Goal: Check status: Check status

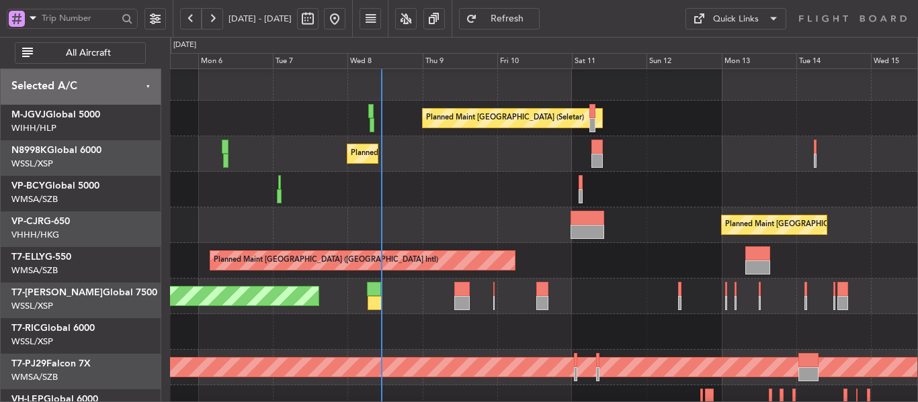
scroll to position [4, 0]
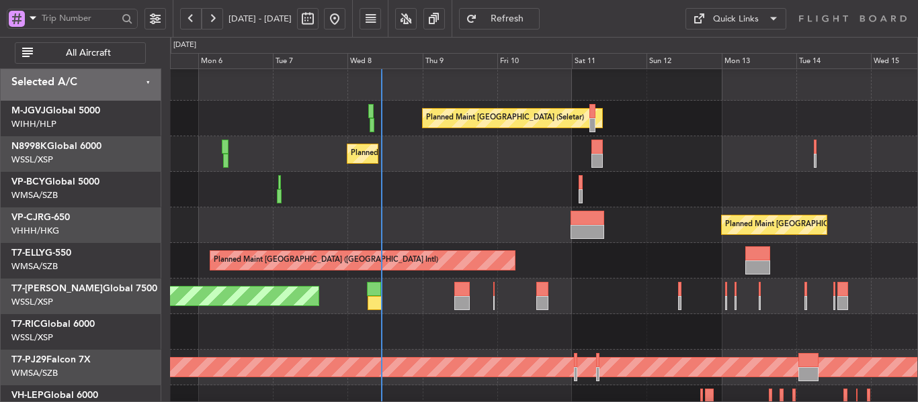
click at [454, 172] on div at bounding box center [543, 190] width 747 height 36
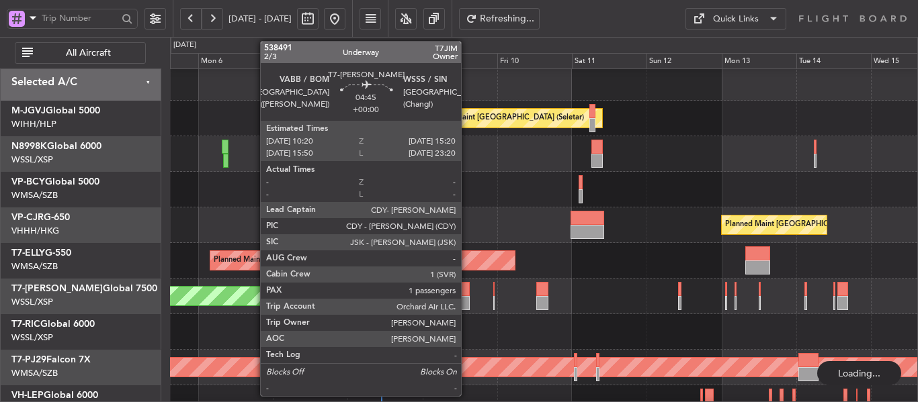
click at [467, 307] on div at bounding box center [462, 303] width 16 height 14
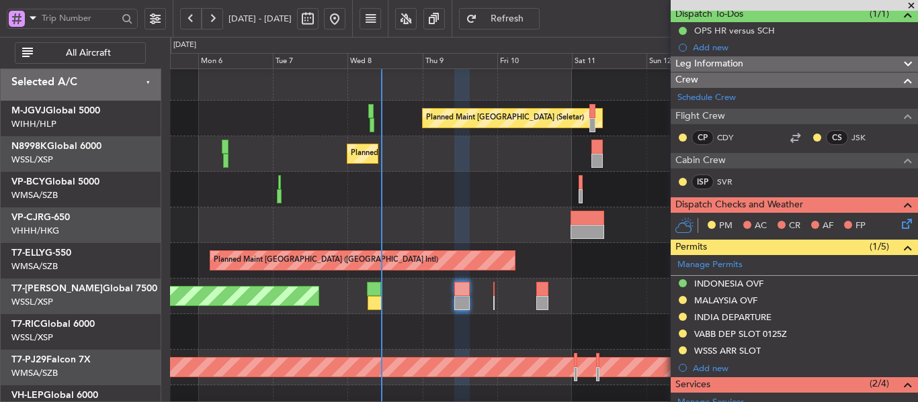
scroll to position [134, 0]
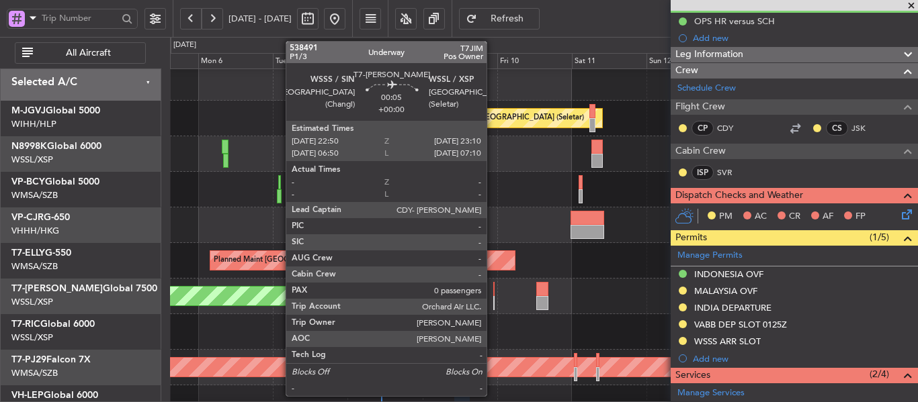
click at [493, 295] on div at bounding box center [493, 289] width 1 height 14
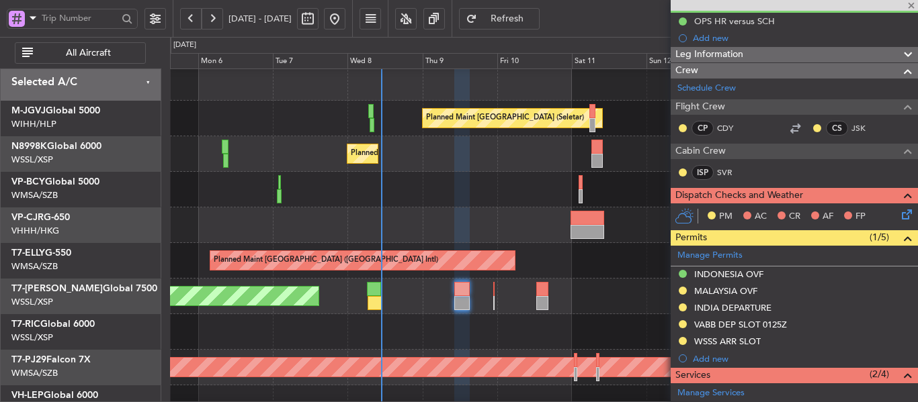
type input "0"
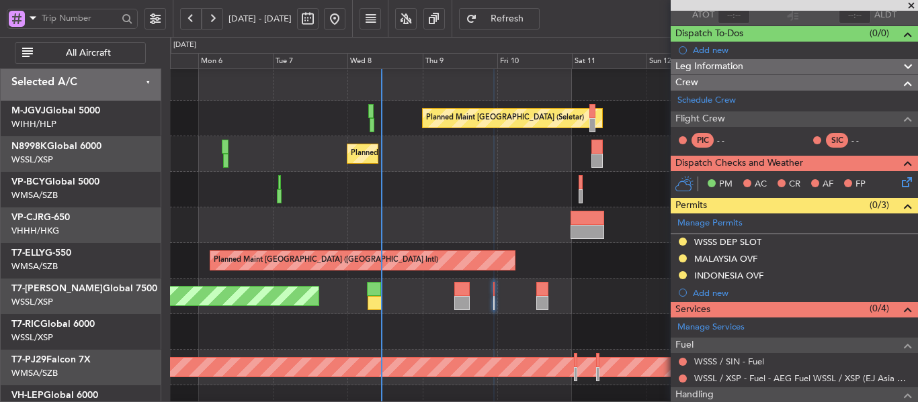
scroll to position [177, 0]
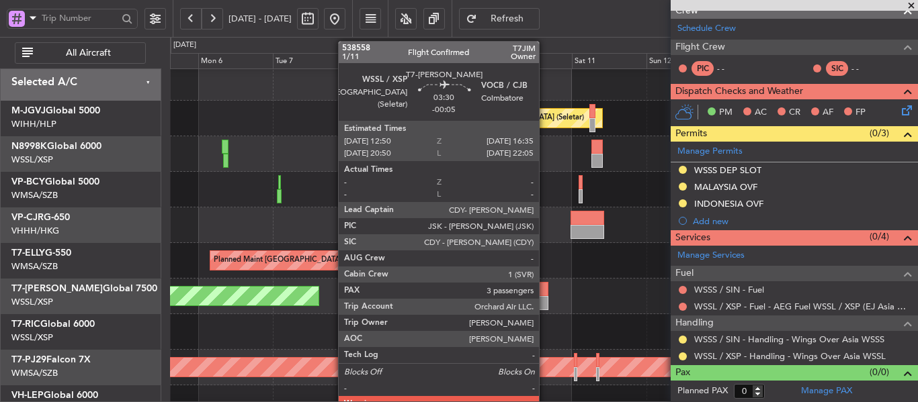
click at [545, 298] on div at bounding box center [542, 303] width 12 height 14
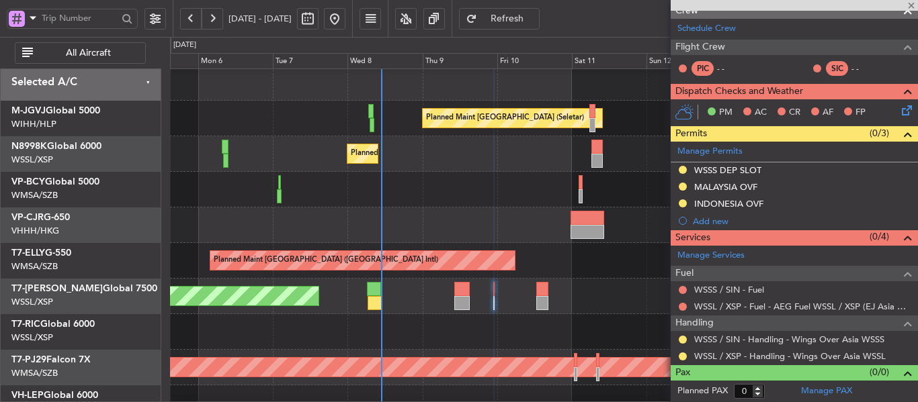
type input "-00:05"
type input "3"
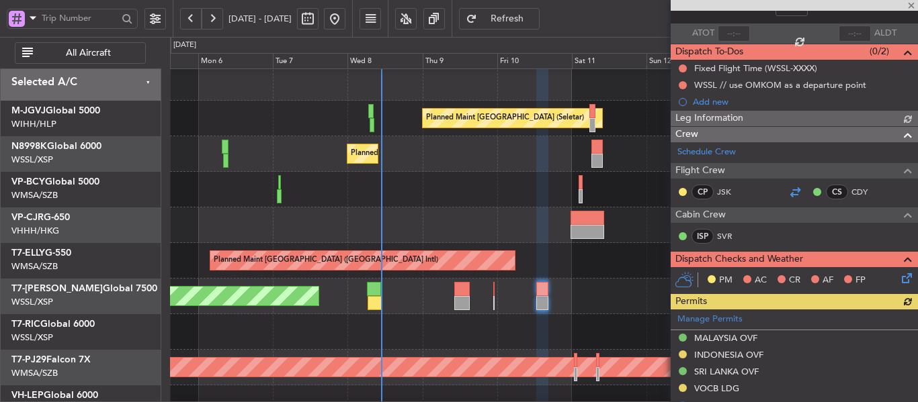
scroll to position [77, 0]
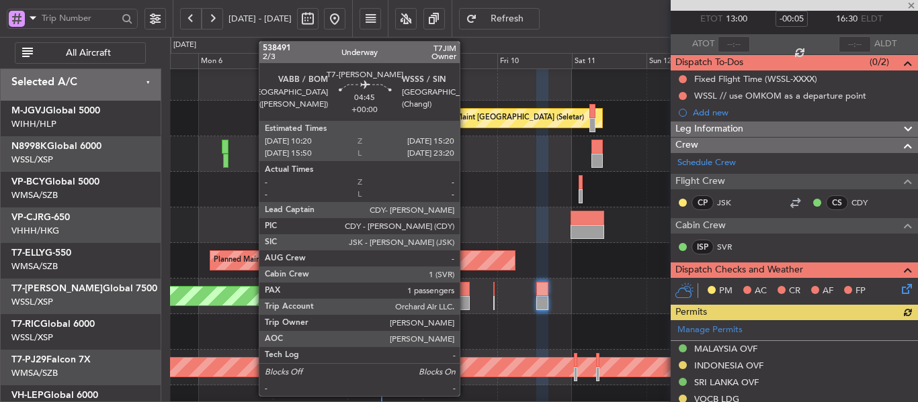
click at [466, 297] on div at bounding box center [462, 303] width 16 height 14
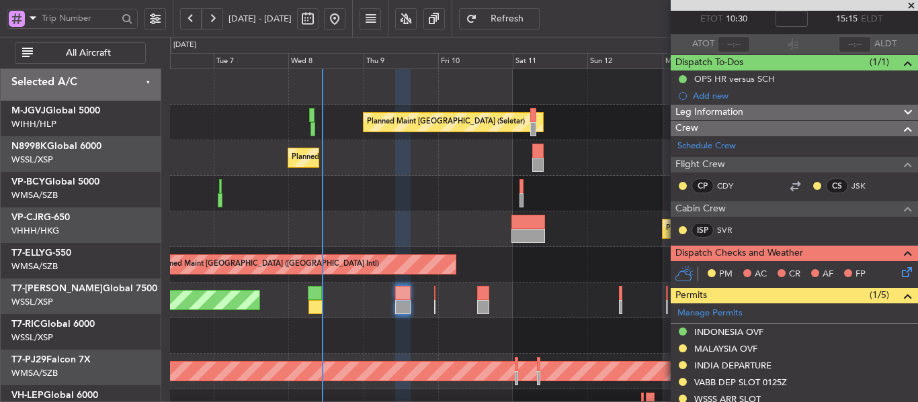
scroll to position [0, 0]
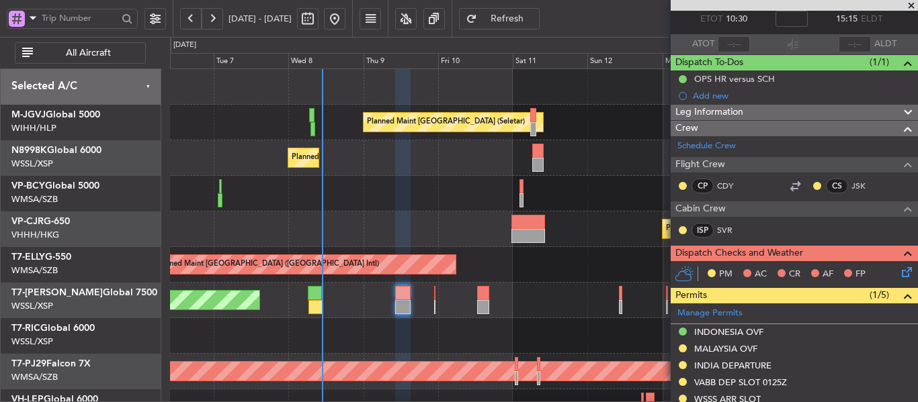
click at [380, 215] on div "Planned Maint [GEOGRAPHIC_DATA] (Seletar) Planned Maint [GEOGRAPHIC_DATA] (Sele…" at bounding box center [543, 300] width 747 height 463
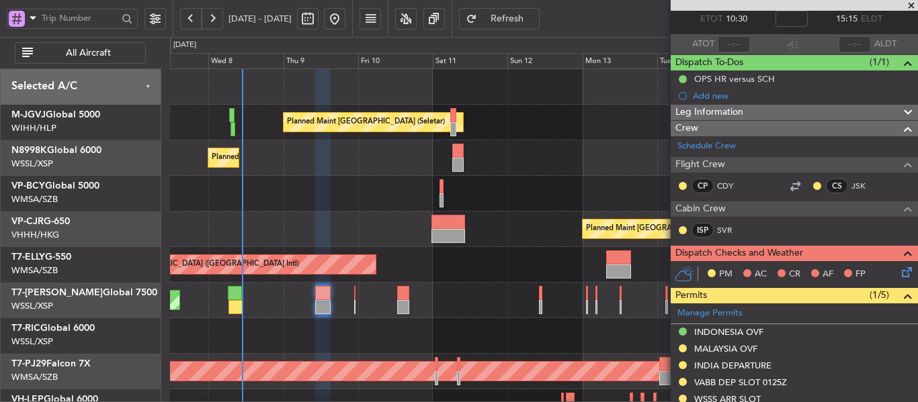
click at [529, 127] on div "Planned Maint [GEOGRAPHIC_DATA] (Seletar)" at bounding box center [543, 123] width 747 height 36
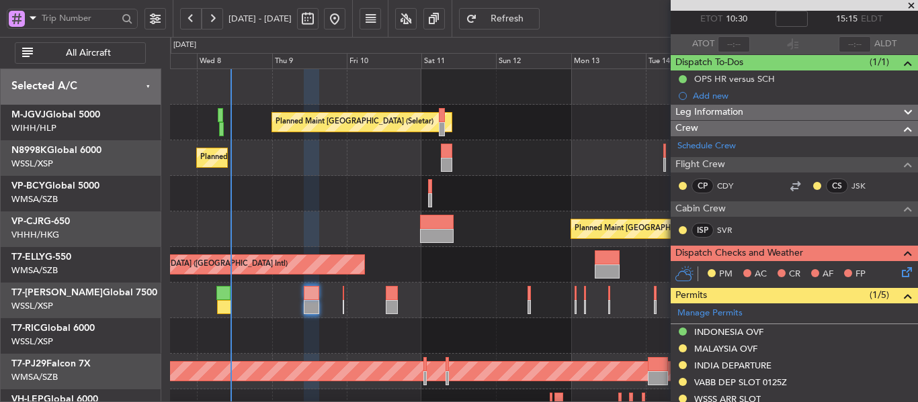
click at [305, 247] on div "Planned Maint [GEOGRAPHIC_DATA] (Seletar) Planned Maint [GEOGRAPHIC_DATA] (Sele…" at bounding box center [543, 300] width 747 height 463
click at [910, 5] on span at bounding box center [910, 6] width 13 height 12
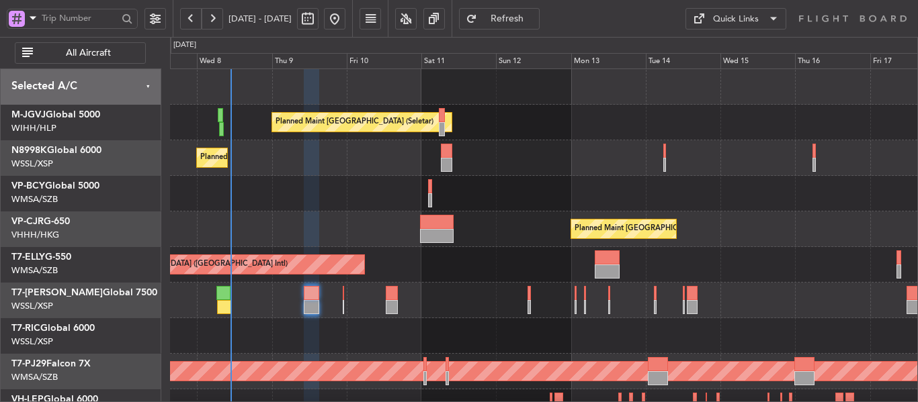
type input "0"
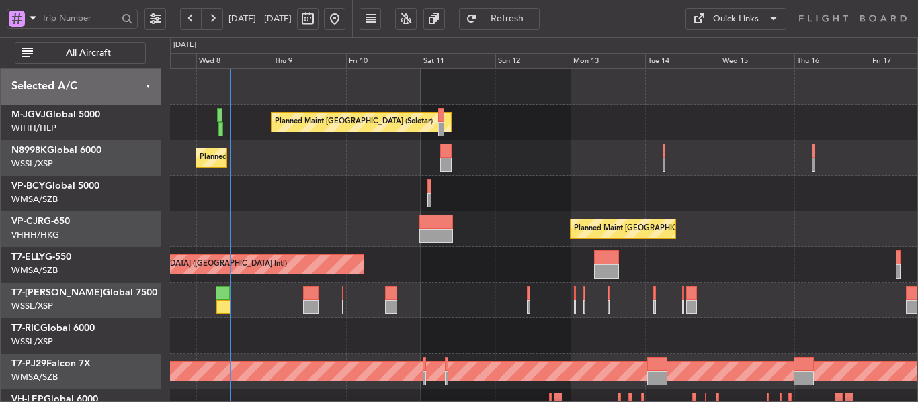
click at [388, 241] on div "Planned Maint [GEOGRAPHIC_DATA] (Seletar) Planned Maint [GEOGRAPHIC_DATA] (Sele…" at bounding box center [543, 300] width 747 height 463
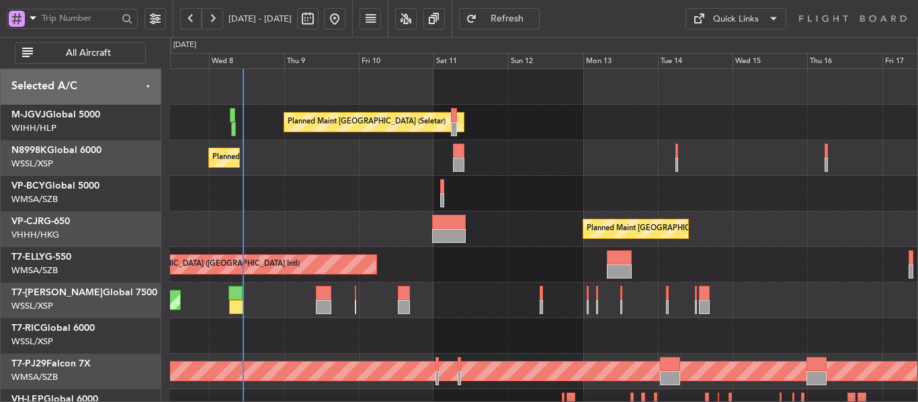
scroll to position [30, 0]
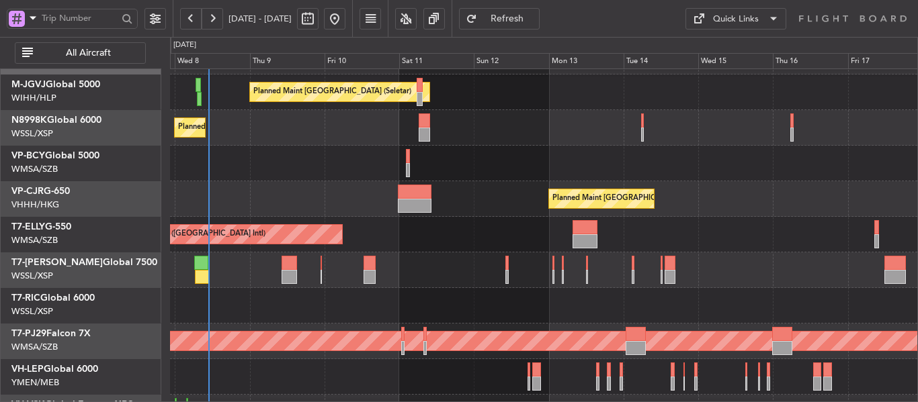
click at [452, 285] on div "Planned Maint [GEOGRAPHIC_DATA] (Seletar)" at bounding box center [543, 271] width 747 height 36
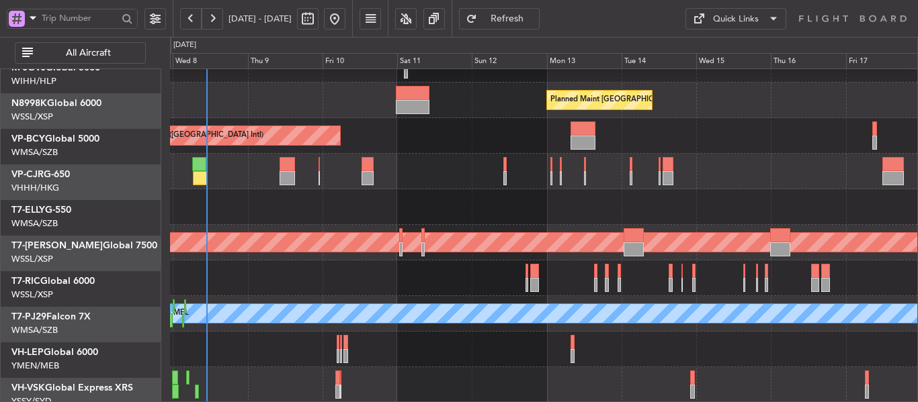
click at [622, 296] on div at bounding box center [543, 279] width 747 height 36
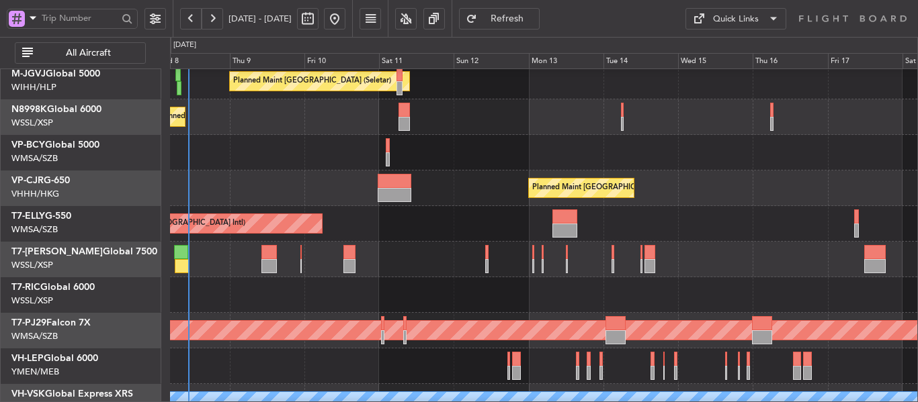
scroll to position [0, 0]
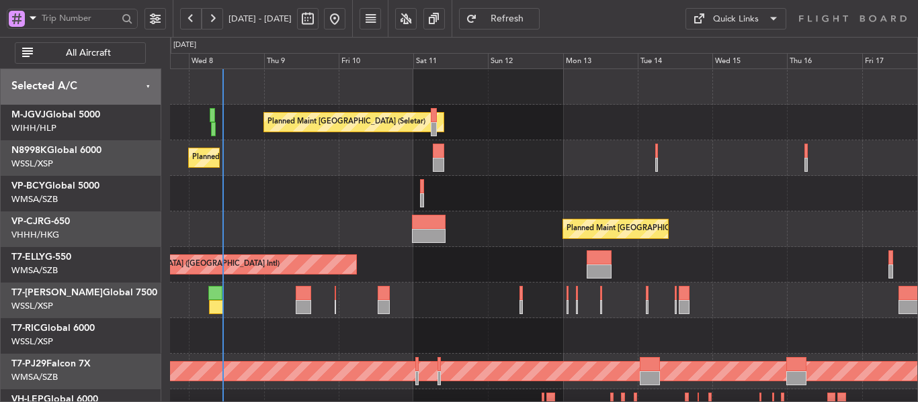
click at [495, 323] on div "Planned Maint [GEOGRAPHIC_DATA] (Seletar) Planned Maint [GEOGRAPHIC_DATA] (Sele…" at bounding box center [543, 300] width 747 height 463
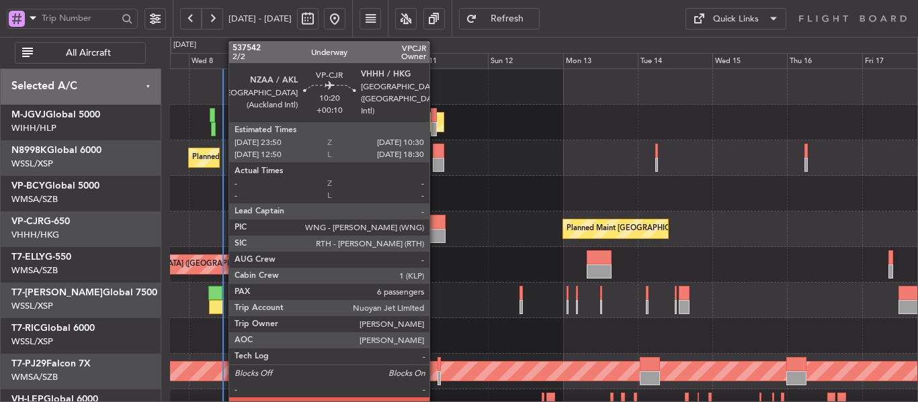
click at [435, 230] on div at bounding box center [429, 236] width 34 height 14
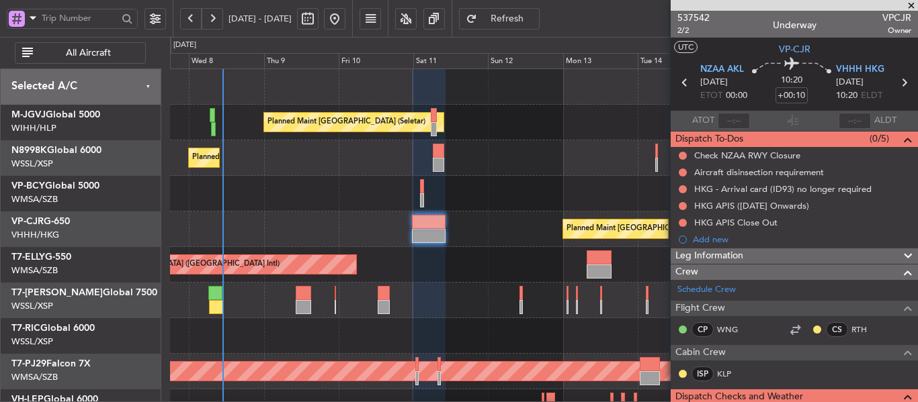
click at [909, 5] on span at bounding box center [910, 6] width 13 height 12
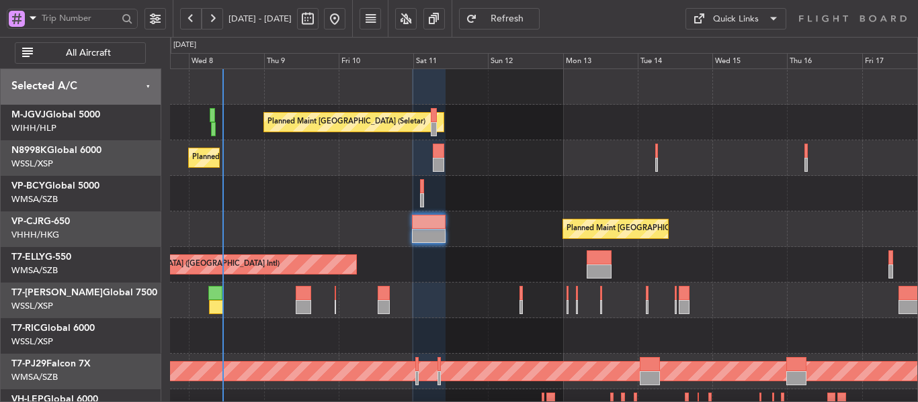
type input "0"
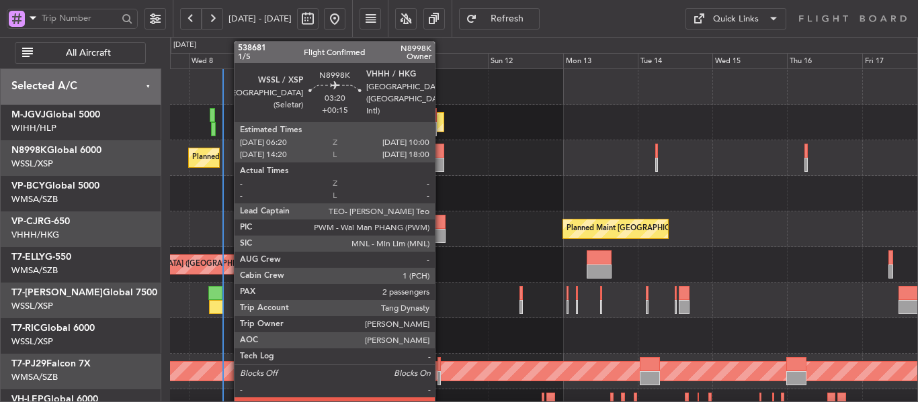
click at [441, 150] on div at bounding box center [438, 151] width 11 height 14
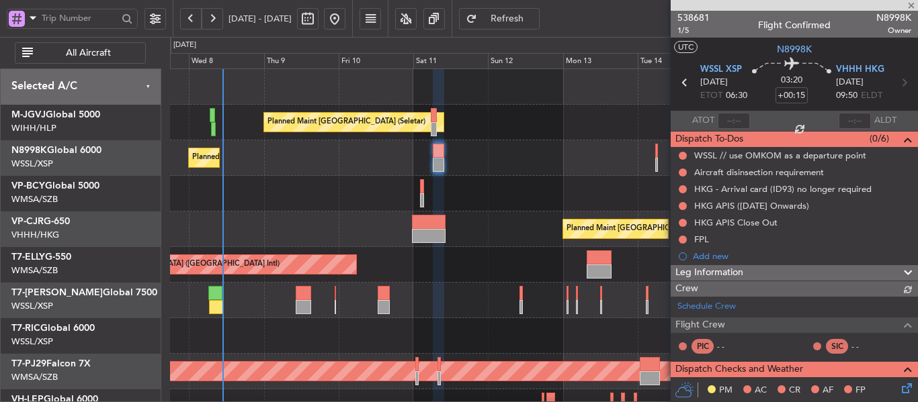
click at [294, 299] on div "Planned Maint [GEOGRAPHIC_DATA] (Seletar)" at bounding box center [543, 301] width 747 height 36
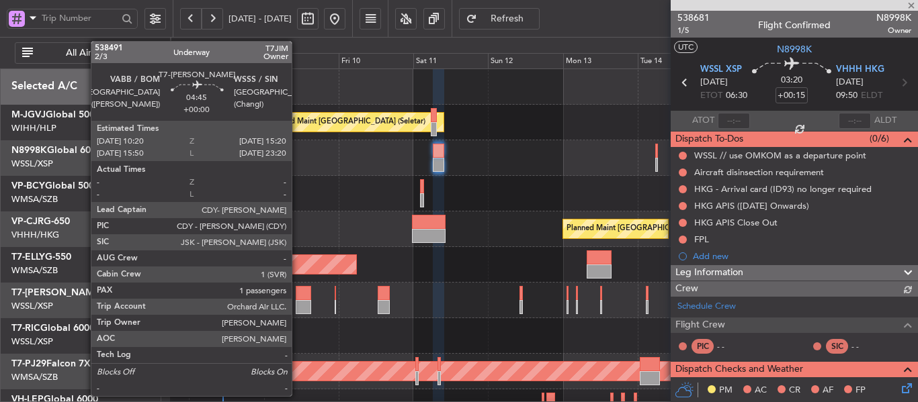
click at [298, 299] on div at bounding box center [304, 293] width 16 height 14
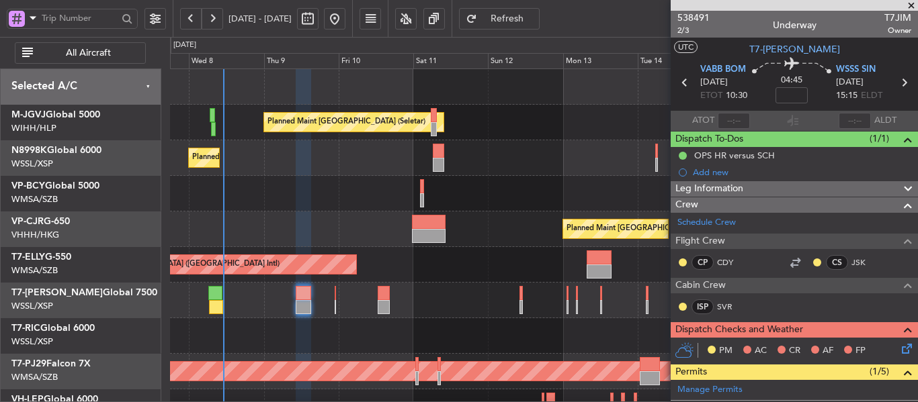
scroll to position [4, 0]
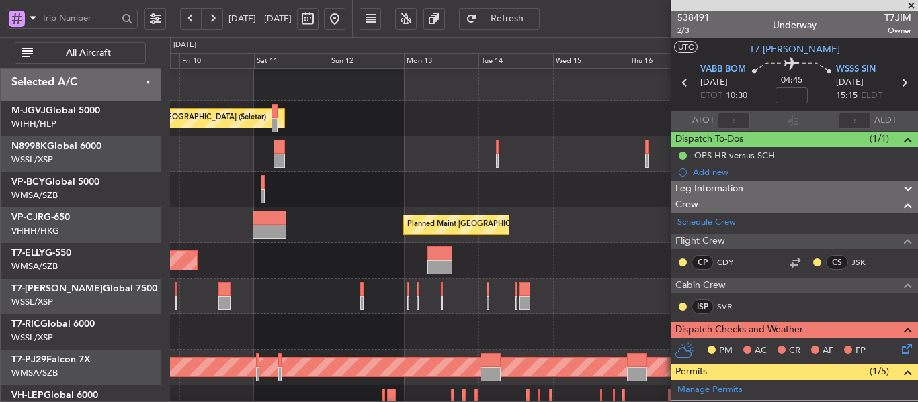
click at [315, 170] on div "Planned Maint [GEOGRAPHIC_DATA] (Seletar)" at bounding box center [543, 154] width 747 height 36
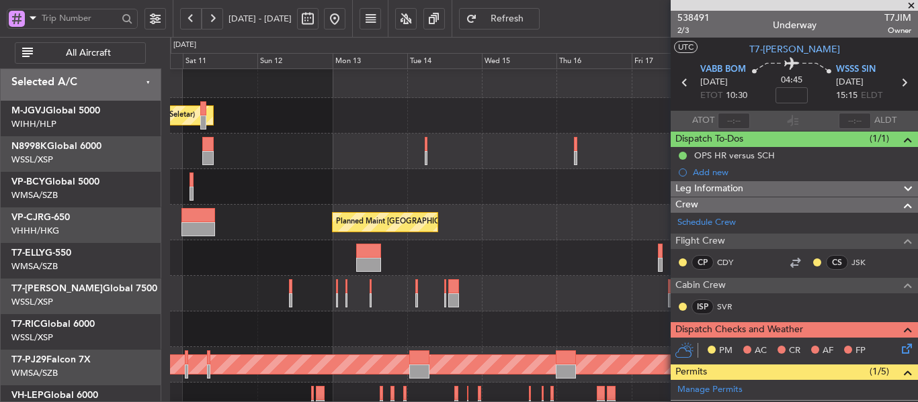
scroll to position [8, 0]
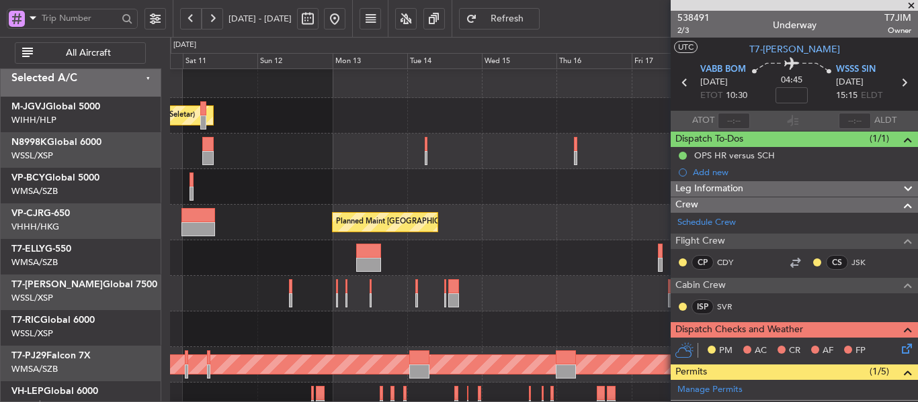
click at [400, 159] on div "Planned Maint [GEOGRAPHIC_DATA] (Seletar)" at bounding box center [543, 152] width 747 height 36
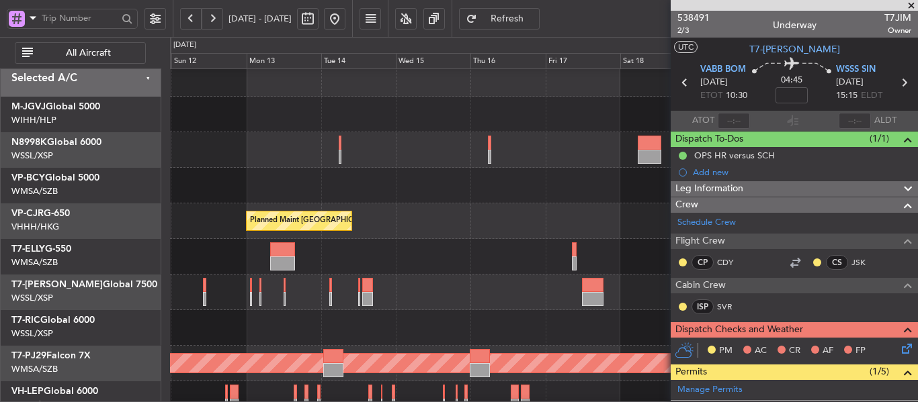
click at [488, 155] on div at bounding box center [543, 150] width 747 height 36
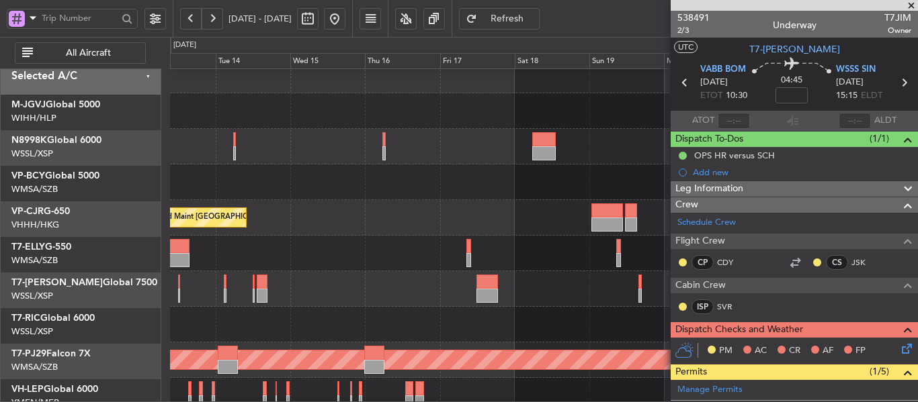
scroll to position [13, 0]
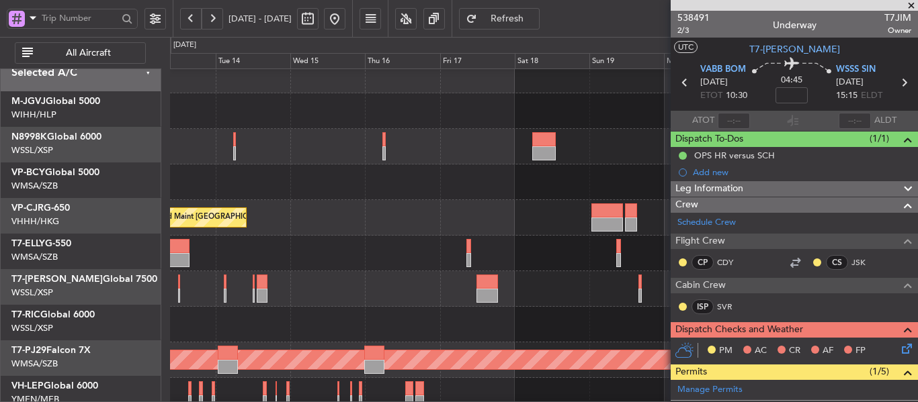
click at [546, 148] on div at bounding box center [543, 147] width 747 height 36
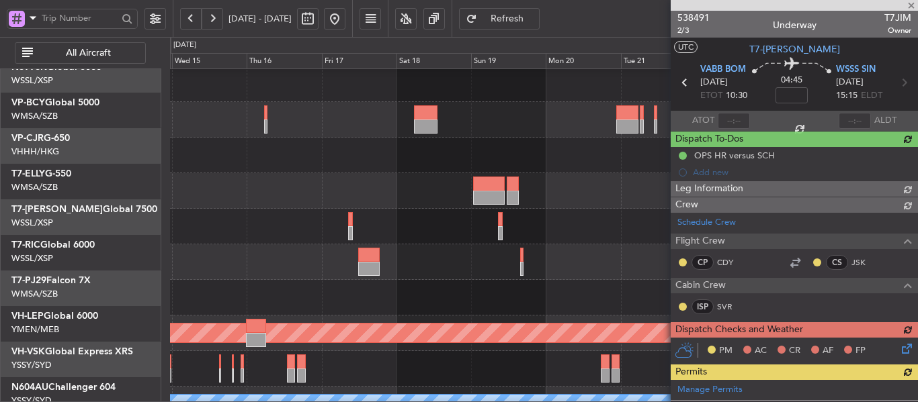
click at [392, 245] on div at bounding box center [543, 263] width 747 height 36
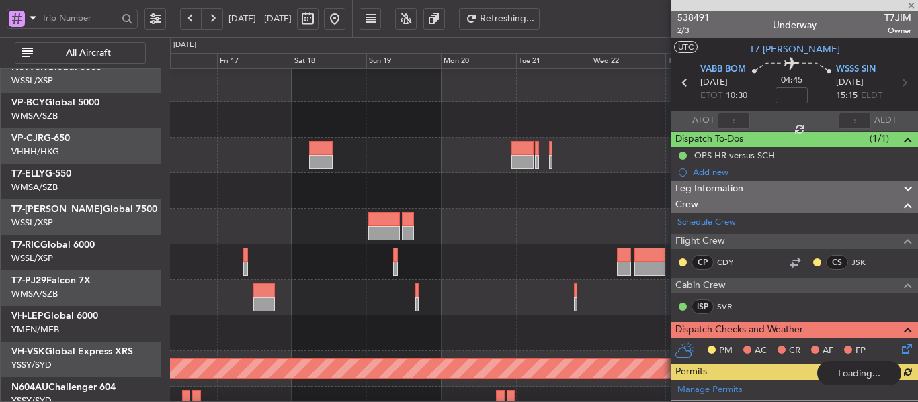
scroll to position [1, 0]
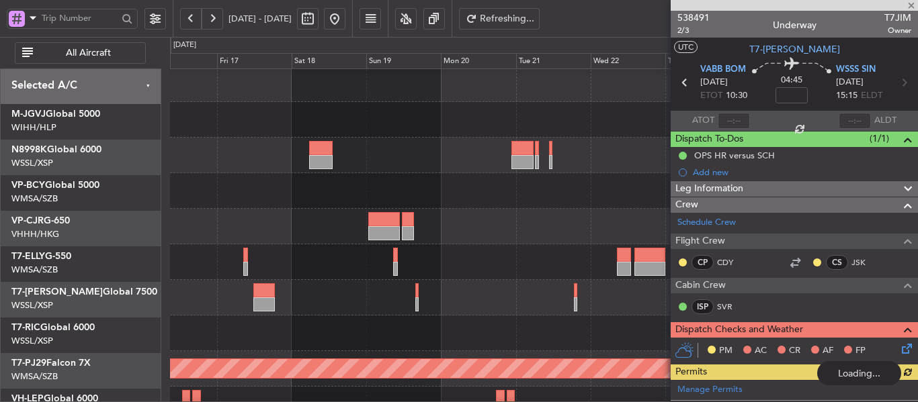
click at [522, 298] on div at bounding box center [543, 298] width 747 height 36
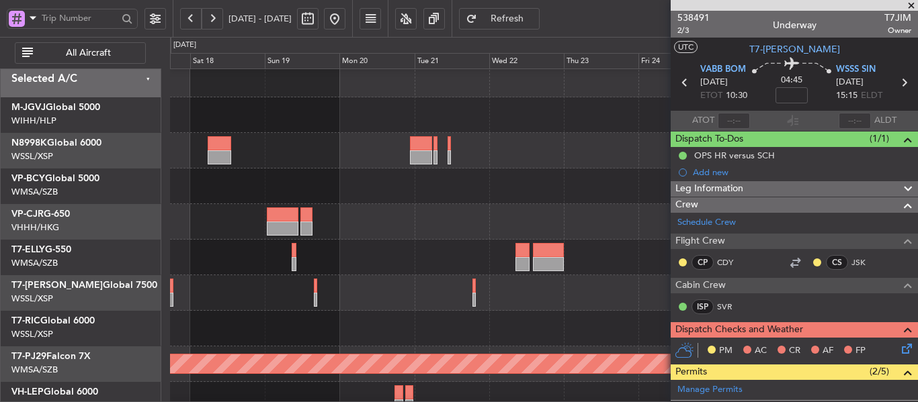
scroll to position [0, 0]
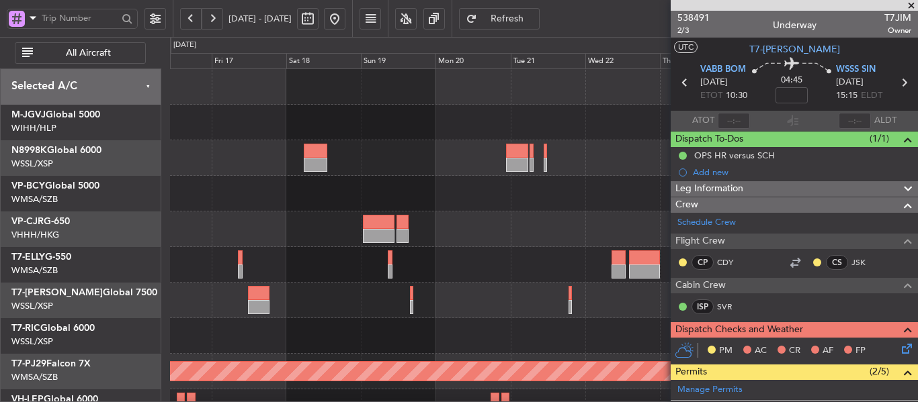
click at [560, 265] on div "Planned Maint [GEOGRAPHIC_DATA] ([GEOGRAPHIC_DATA] Intl) Planned Maint [GEOGRAP…" at bounding box center [543, 300] width 747 height 463
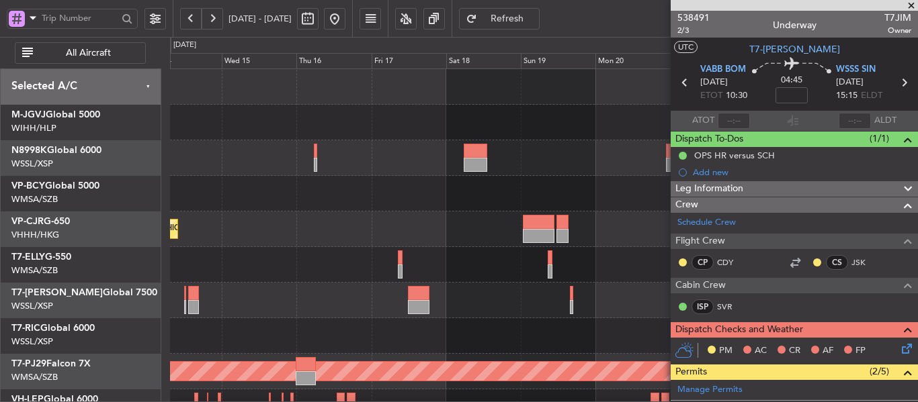
click at [601, 274] on div "Planned Maint [GEOGRAPHIC_DATA] ([GEOGRAPHIC_DATA] Intl) Planned Maint [GEOGRAP…" at bounding box center [543, 300] width 747 height 463
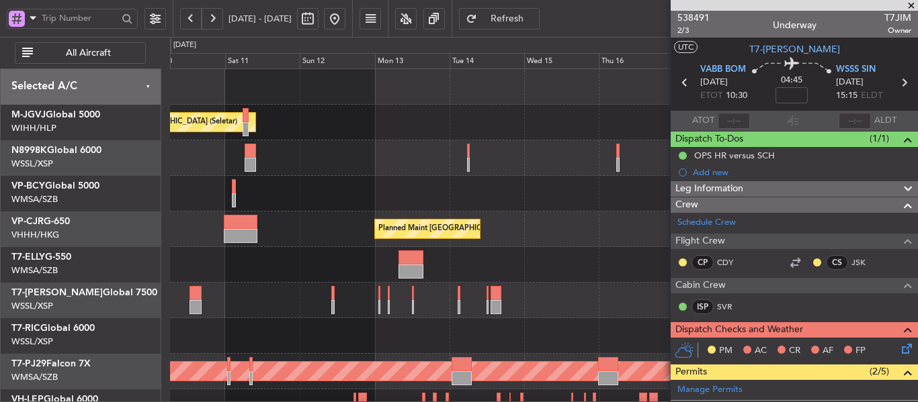
click at [615, 254] on div "Planned Maint [GEOGRAPHIC_DATA] (Seletar) Planned Maint [GEOGRAPHIC_DATA] (Sele…" at bounding box center [543, 300] width 747 height 463
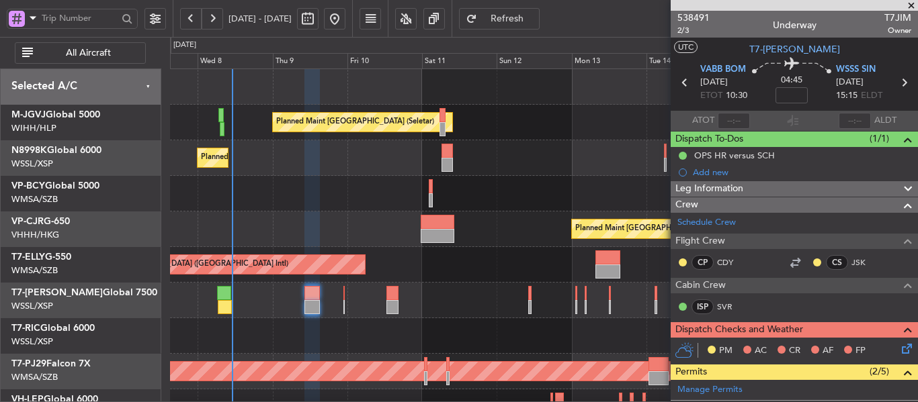
click at [530, 278] on div "Planned Maint [GEOGRAPHIC_DATA] ([GEOGRAPHIC_DATA] Intl)" at bounding box center [543, 265] width 747 height 36
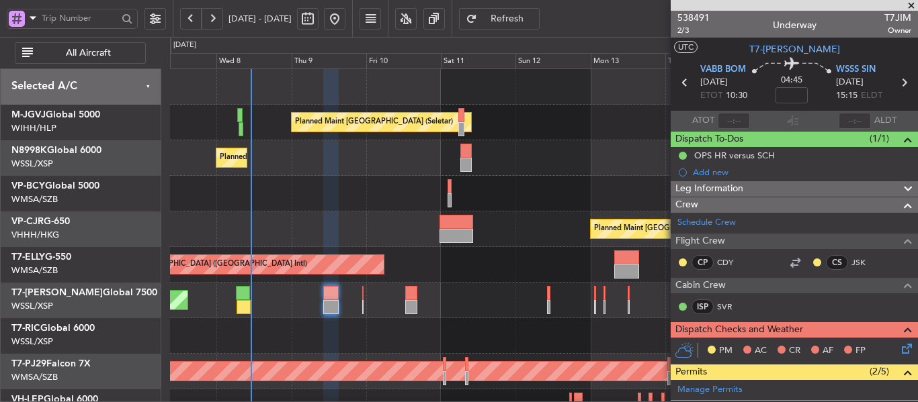
scroll to position [45, 0]
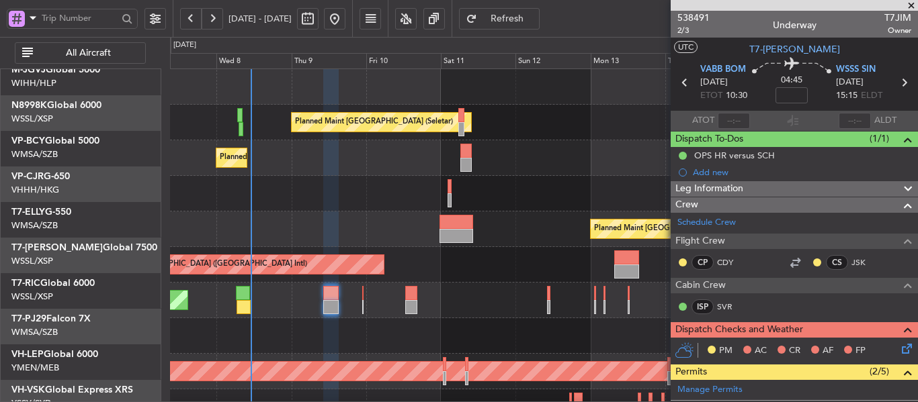
click at [475, 283] on div "Planned Maint [GEOGRAPHIC_DATA] (Seletar)" at bounding box center [543, 301] width 747 height 36
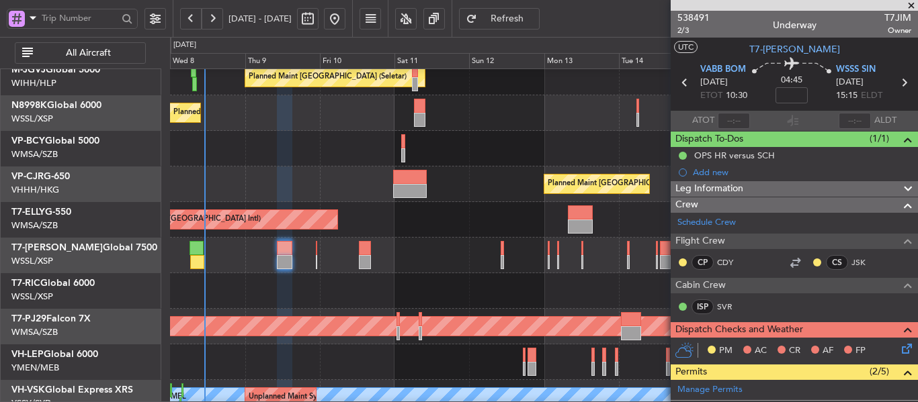
click at [317, 258] on div "Planned Maint [GEOGRAPHIC_DATA] (Seletar)" at bounding box center [543, 256] width 747 height 36
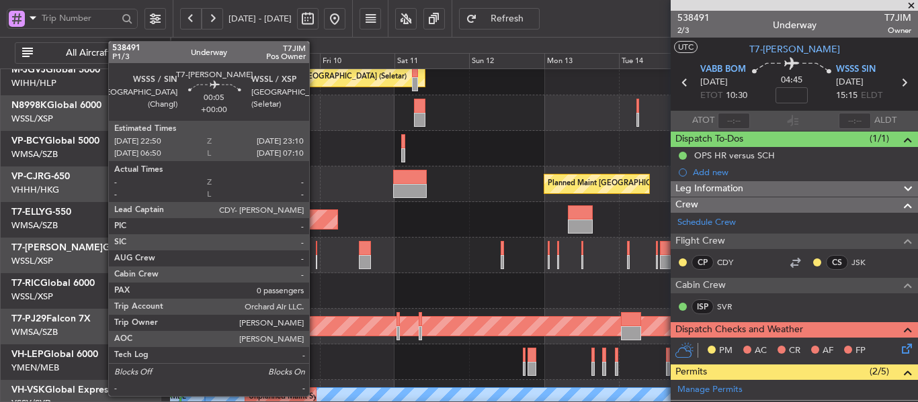
click at [316, 258] on div at bounding box center [316, 262] width 1 height 14
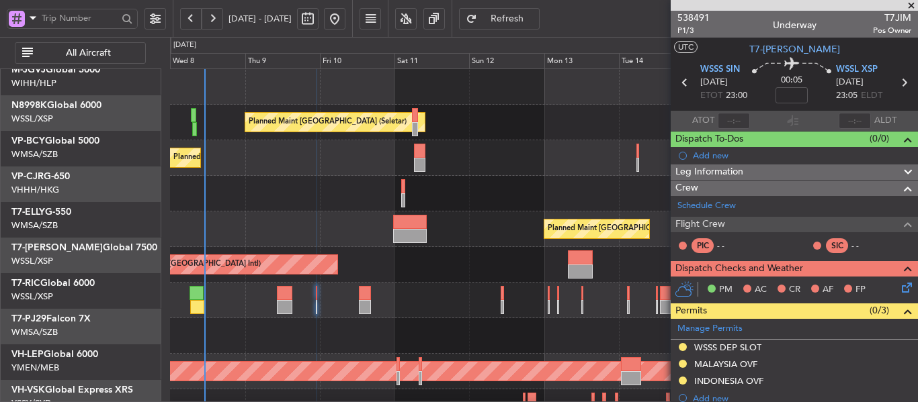
scroll to position [0, 0]
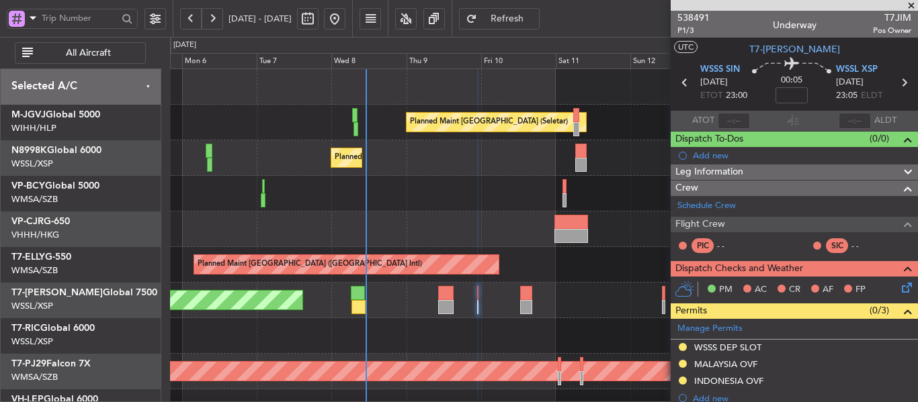
click at [433, 296] on div "Planned Maint [GEOGRAPHIC_DATA] (Seletar)" at bounding box center [543, 301] width 747 height 36
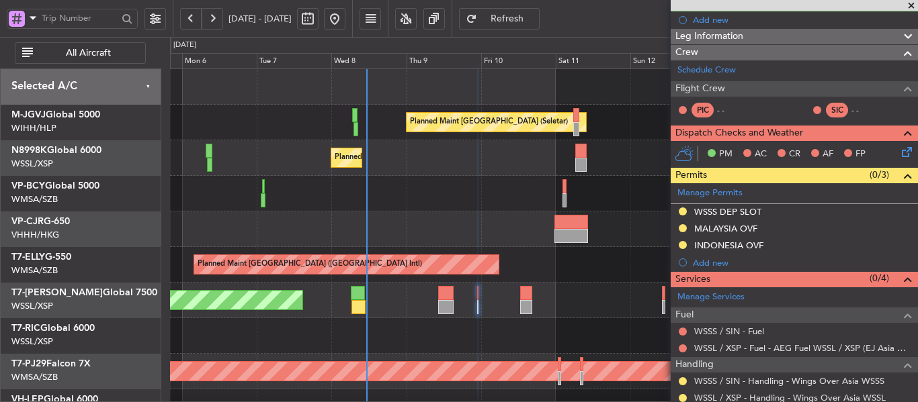
scroll to position [177, 0]
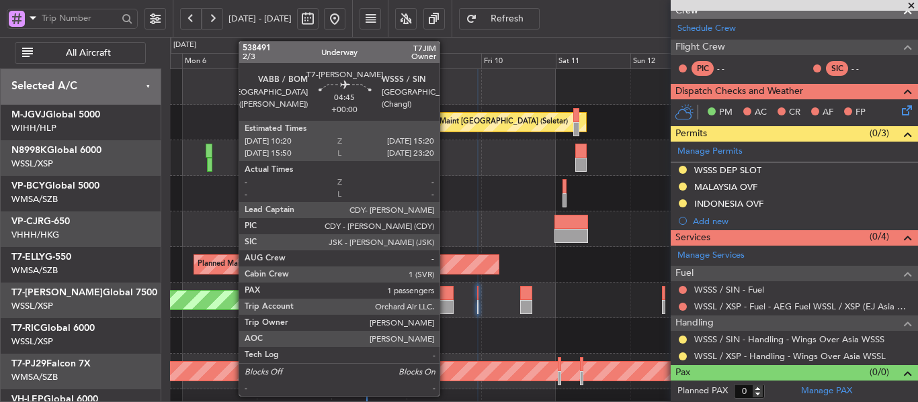
click at [445, 303] on div at bounding box center [446, 307] width 16 height 14
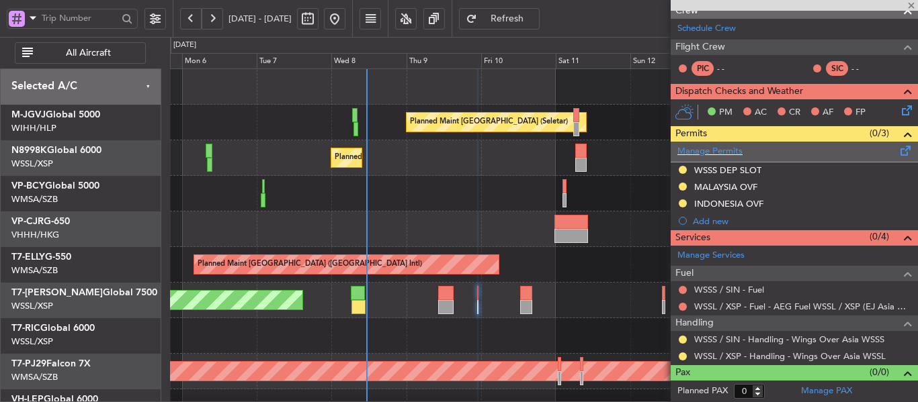
type input "1"
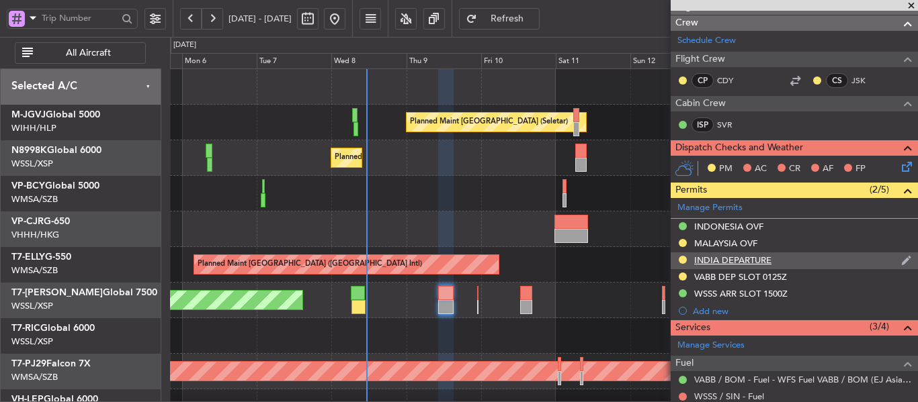
scroll to position [202, 0]
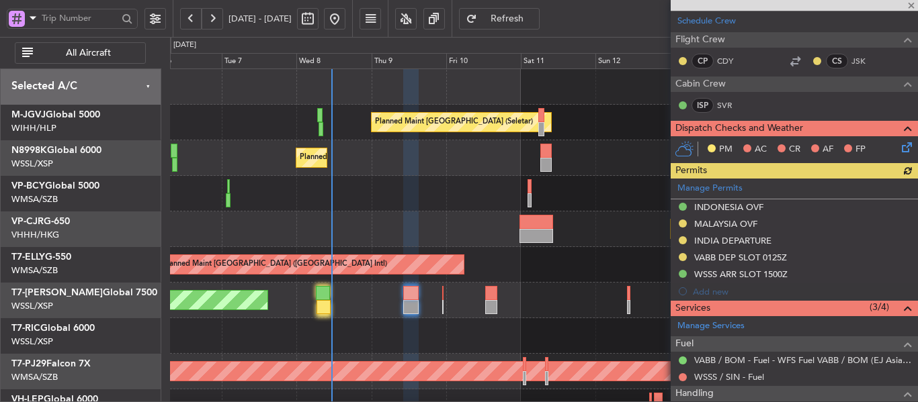
click at [384, 183] on div "Planned Maint [GEOGRAPHIC_DATA] (Seletar) Planned Maint [GEOGRAPHIC_DATA] (Sele…" at bounding box center [543, 300] width 747 height 463
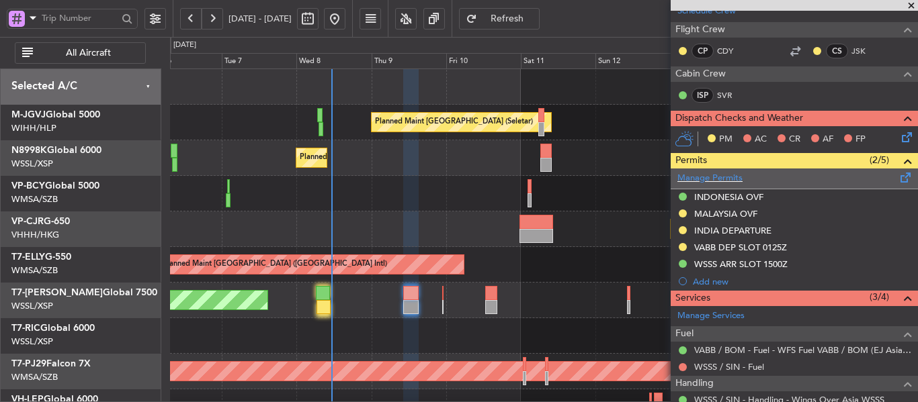
scroll to position [134, 0]
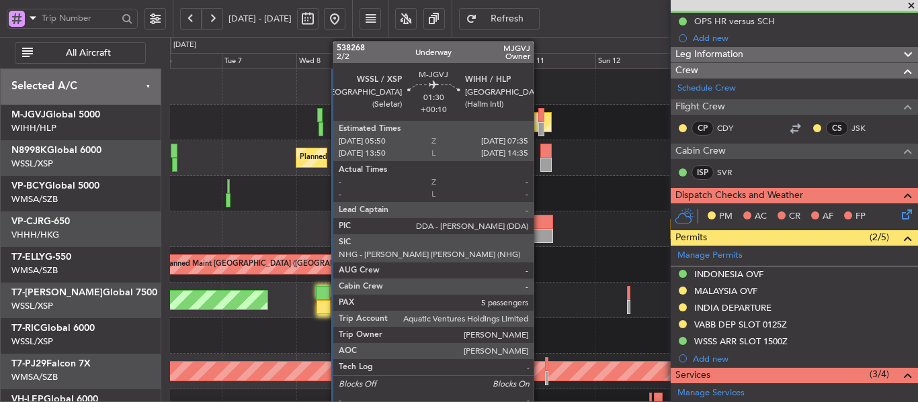
click at [540, 122] on div at bounding box center [541, 129] width 6 height 14
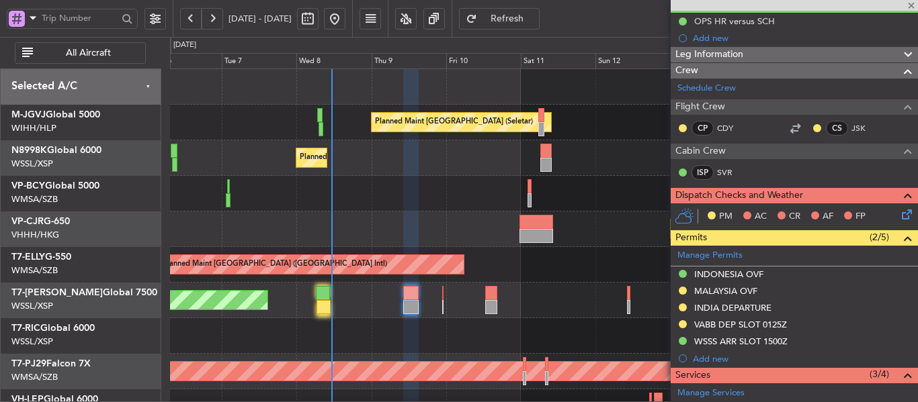
type input "+00:10"
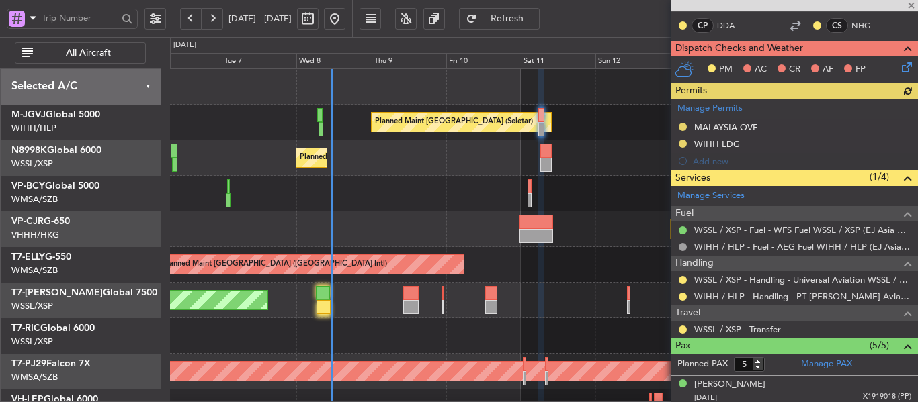
scroll to position [336, 0]
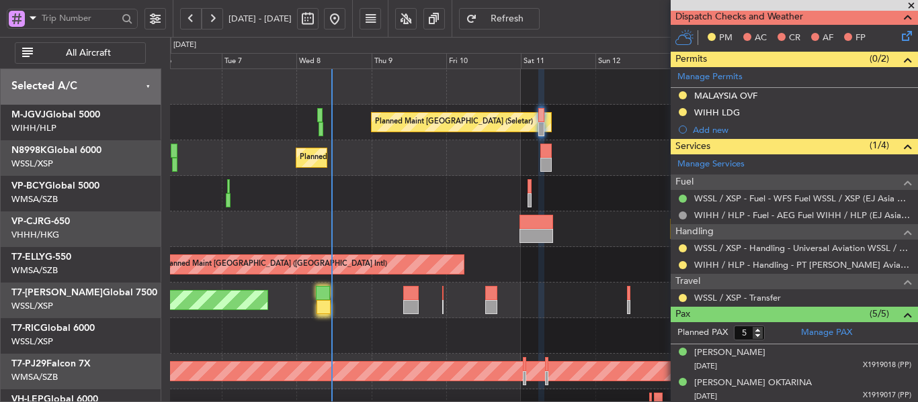
click at [909, 4] on span at bounding box center [910, 6] width 13 height 12
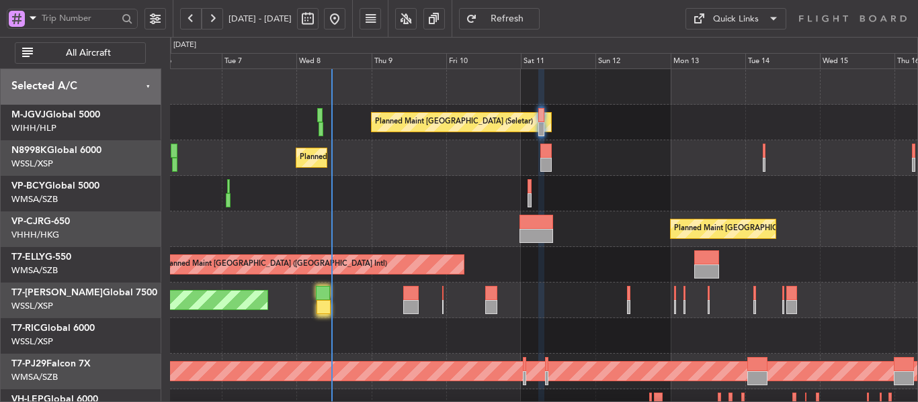
type input "0"
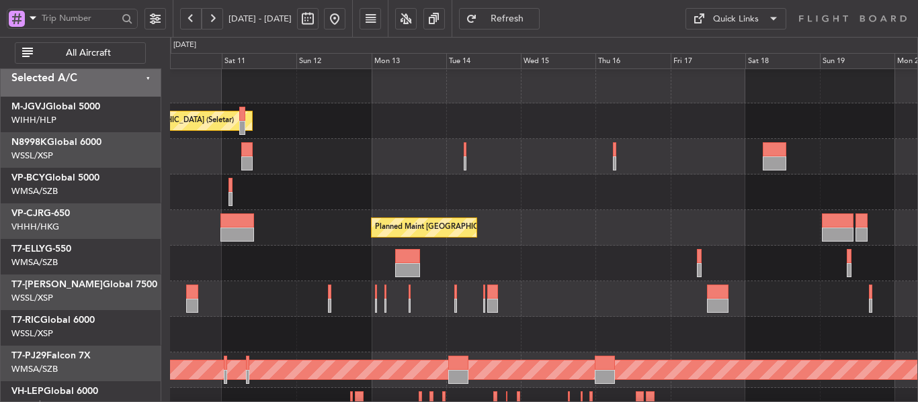
click at [337, 168] on div "Planned Maint [GEOGRAPHIC_DATA] (Seletar)" at bounding box center [543, 157] width 747 height 36
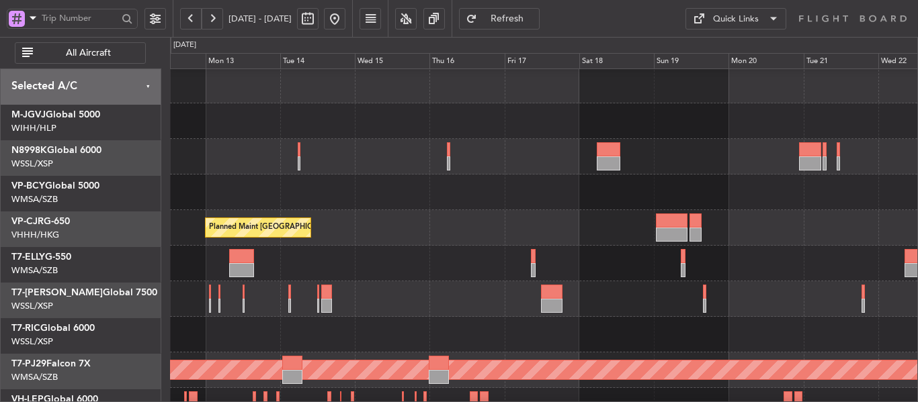
scroll to position [2, 0]
click at [384, 200] on div at bounding box center [543, 193] width 747 height 36
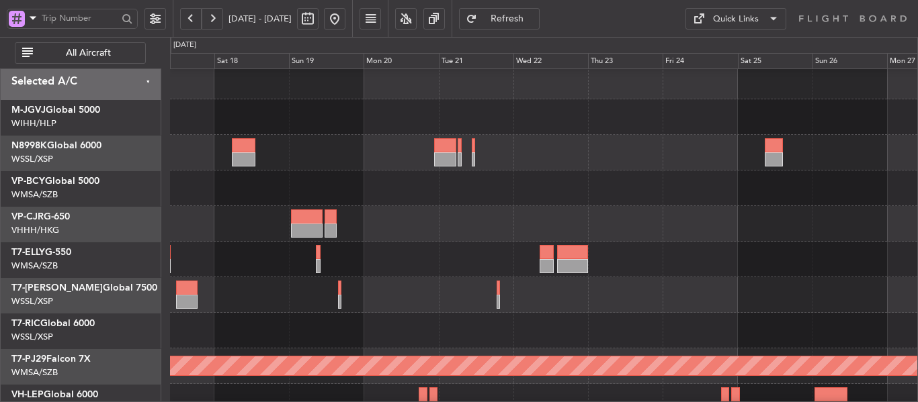
click at [542, 215] on div at bounding box center [543, 224] width 747 height 36
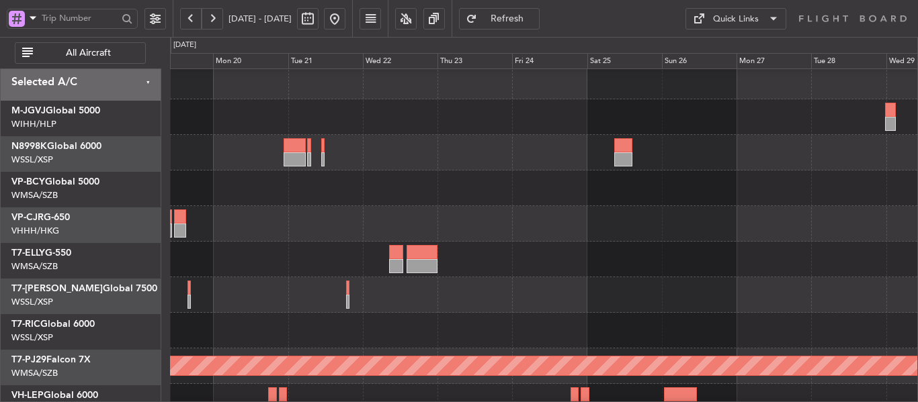
scroll to position [7, 0]
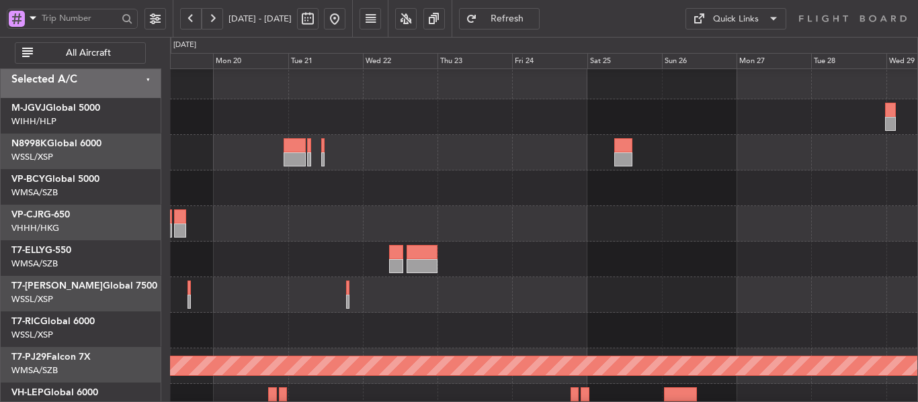
click at [511, 208] on div at bounding box center [543, 224] width 747 height 36
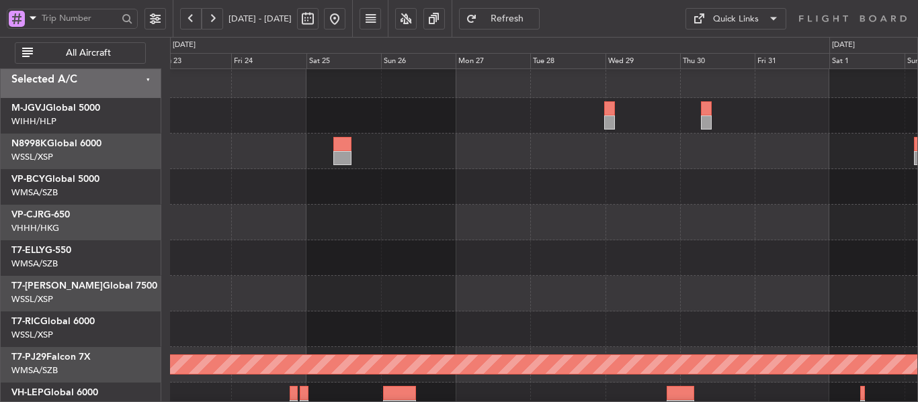
scroll to position [5, 0]
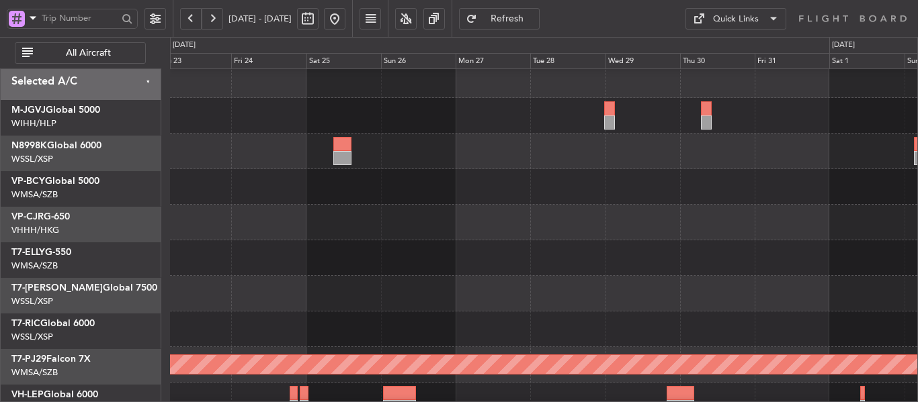
click at [391, 215] on div at bounding box center [543, 223] width 747 height 36
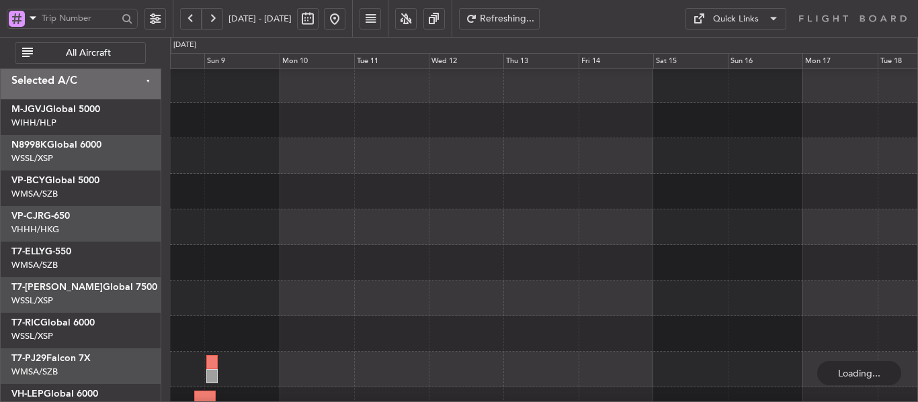
scroll to position [1, 0]
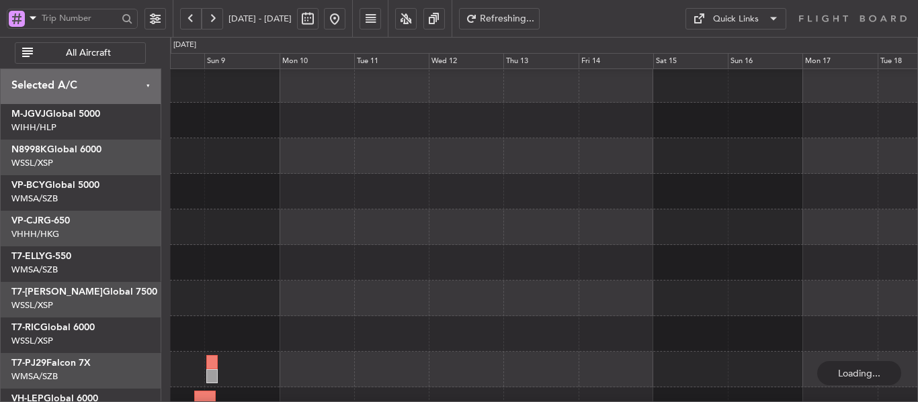
click at [263, 206] on div at bounding box center [543, 192] width 747 height 36
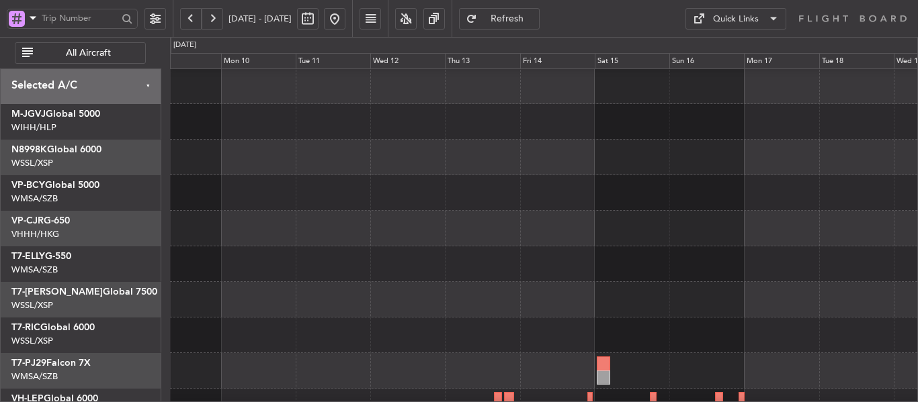
click at [345, 20] on button at bounding box center [335, 19] width 22 height 22
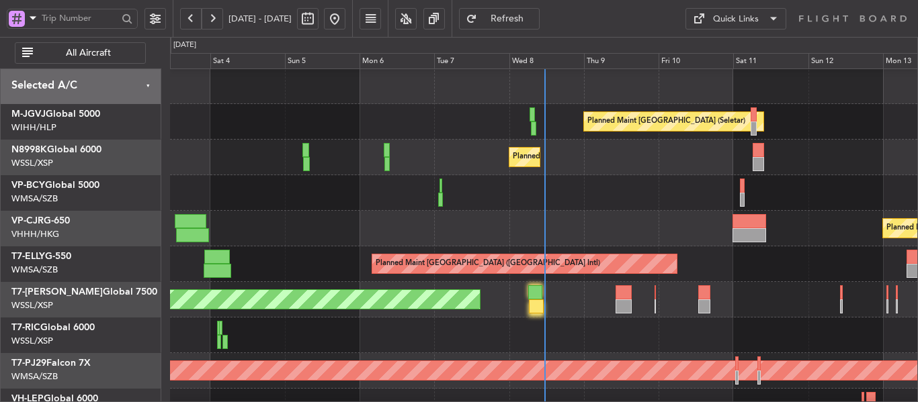
scroll to position [0, 0]
click at [515, 167] on div "Planned Maint [GEOGRAPHIC_DATA] (Seletar)" at bounding box center [543, 158] width 747 height 36
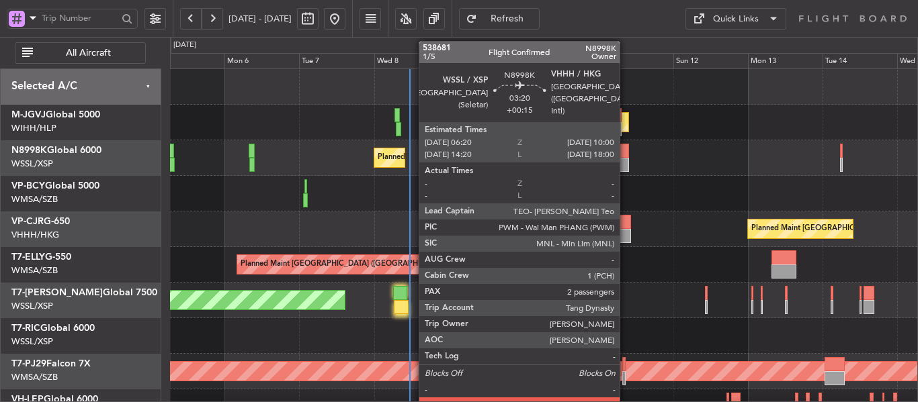
click at [624, 152] on div at bounding box center [622, 151] width 11 height 14
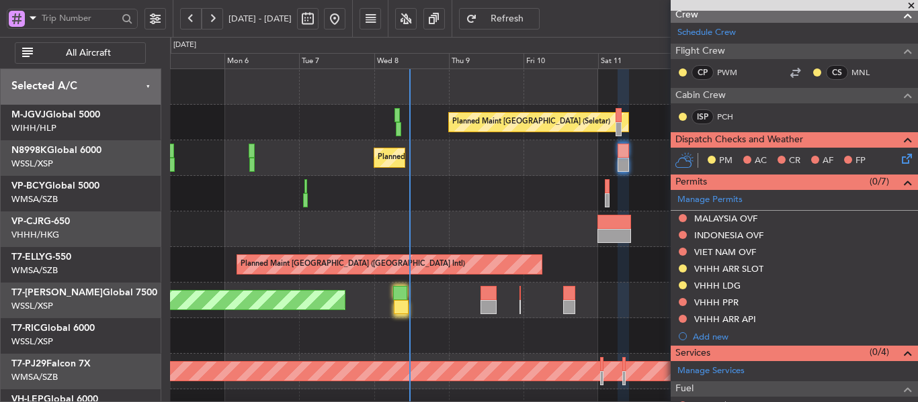
scroll to position [273, 0]
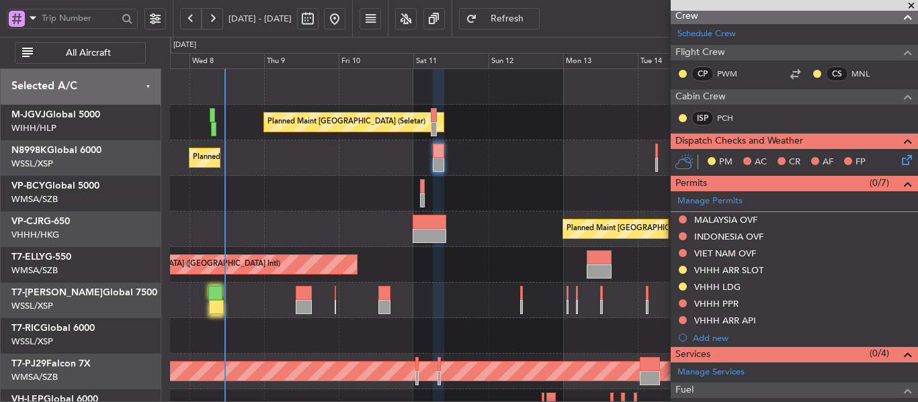
click at [388, 191] on div "Planned Maint [GEOGRAPHIC_DATA] (Seletar) Planned Maint [GEOGRAPHIC_DATA] (Sele…" at bounding box center [543, 300] width 747 height 463
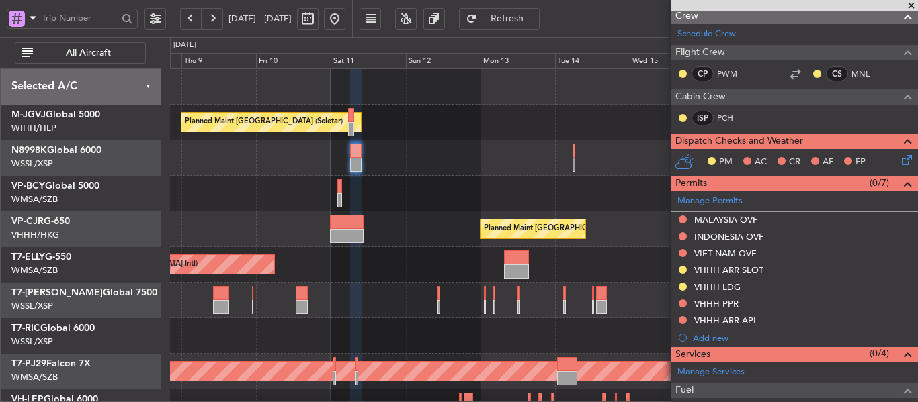
click at [489, 182] on div at bounding box center [543, 194] width 747 height 36
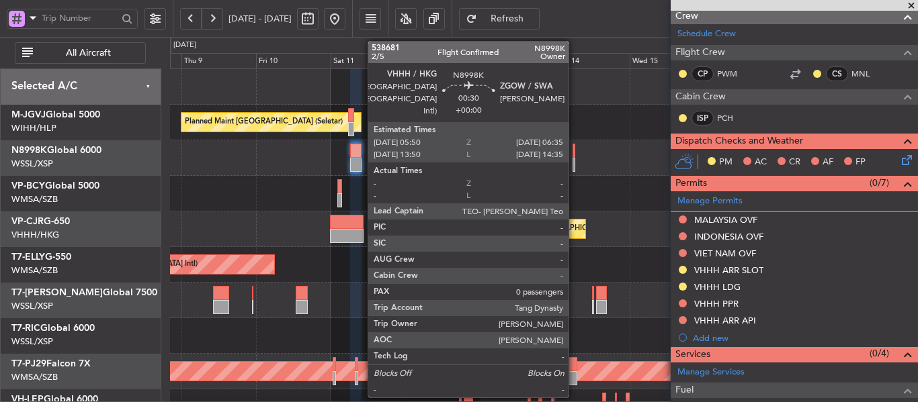
click at [574, 149] on div at bounding box center [573, 151] width 3 height 14
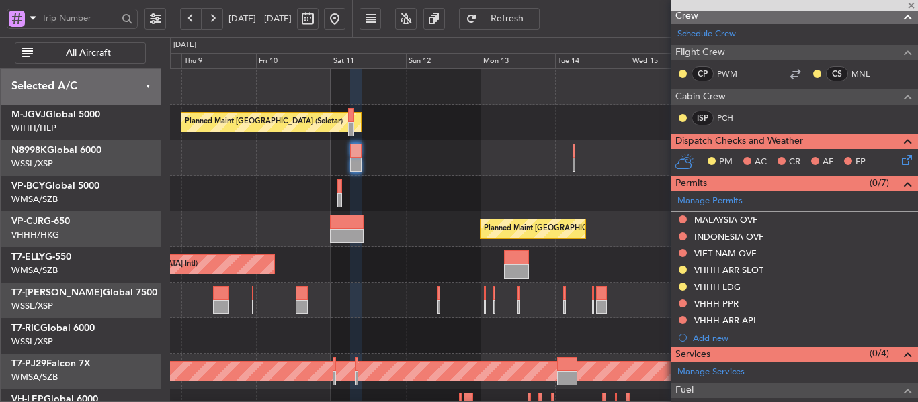
type input "0"
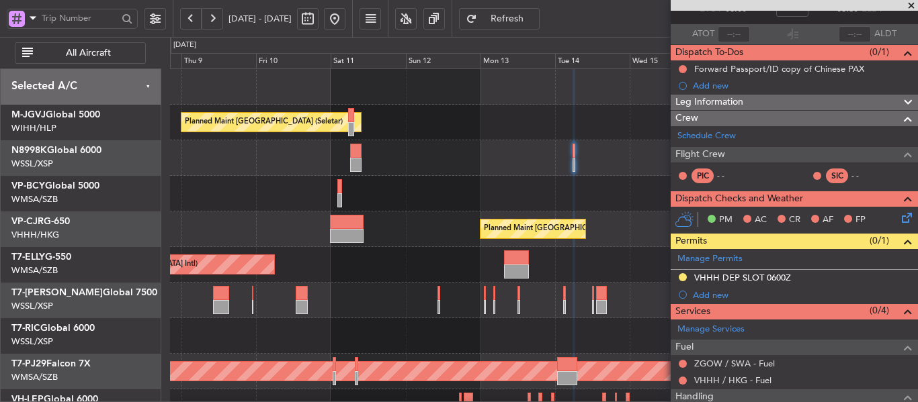
scroll to position [161, 0]
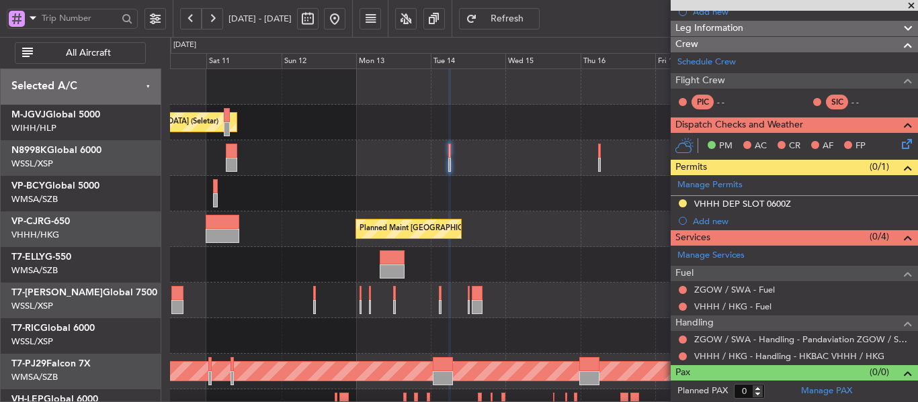
click at [478, 187] on div at bounding box center [543, 194] width 747 height 36
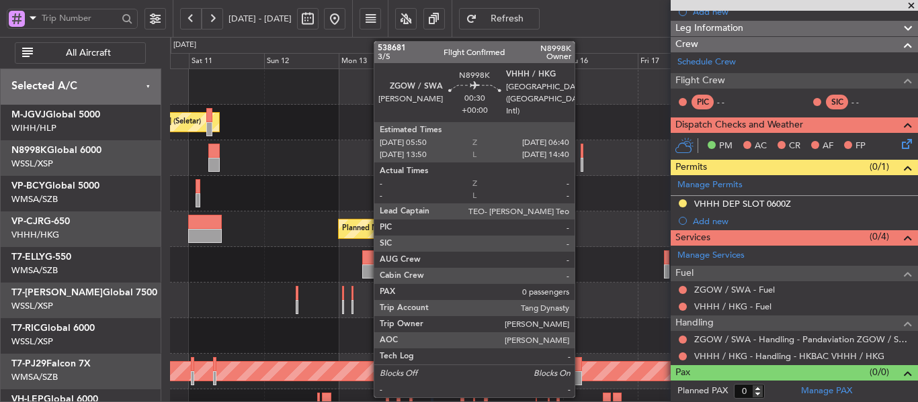
click at [581, 157] on div at bounding box center [582, 151] width 3 height 14
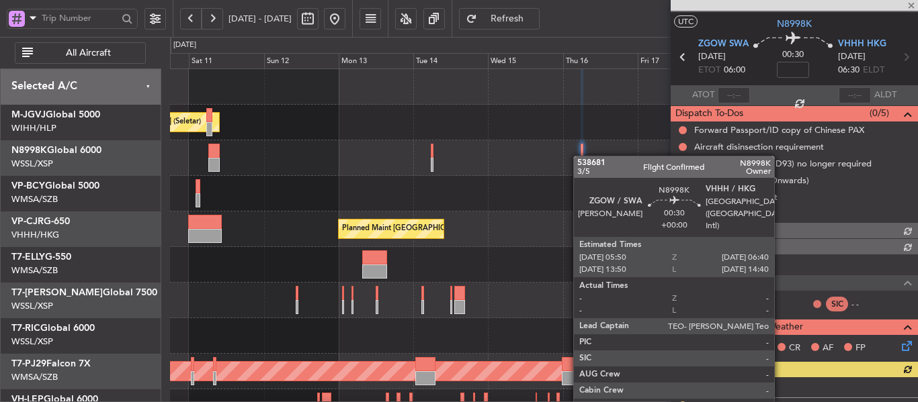
scroll to position [228, 0]
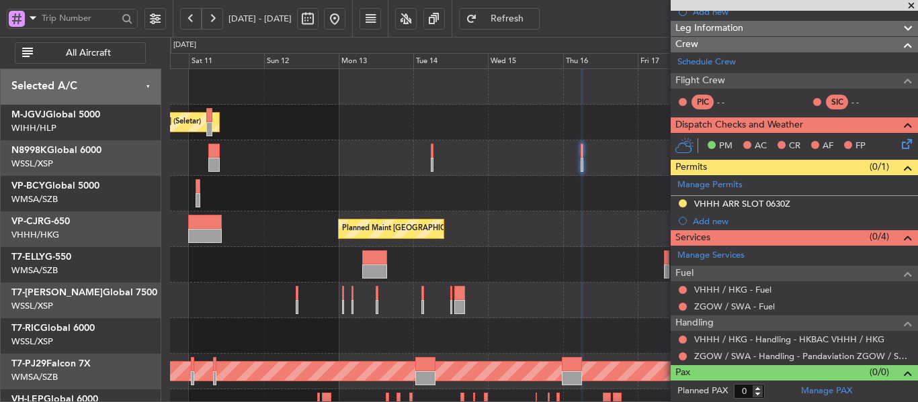
click at [911, 7] on span at bounding box center [910, 6] width 13 height 12
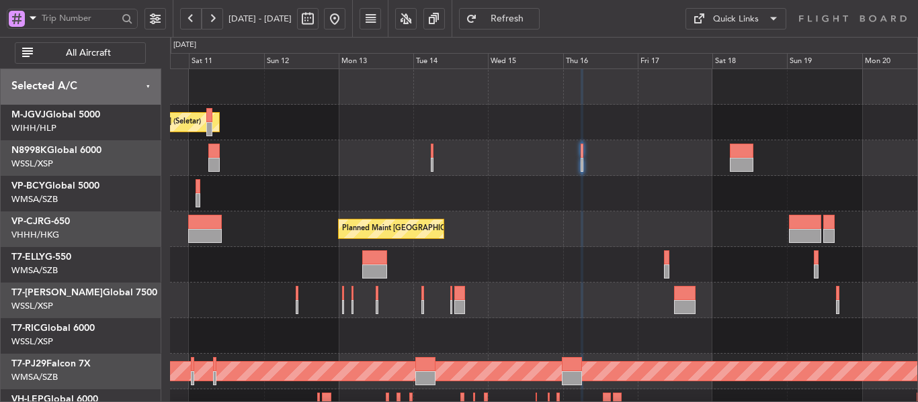
scroll to position [0, 0]
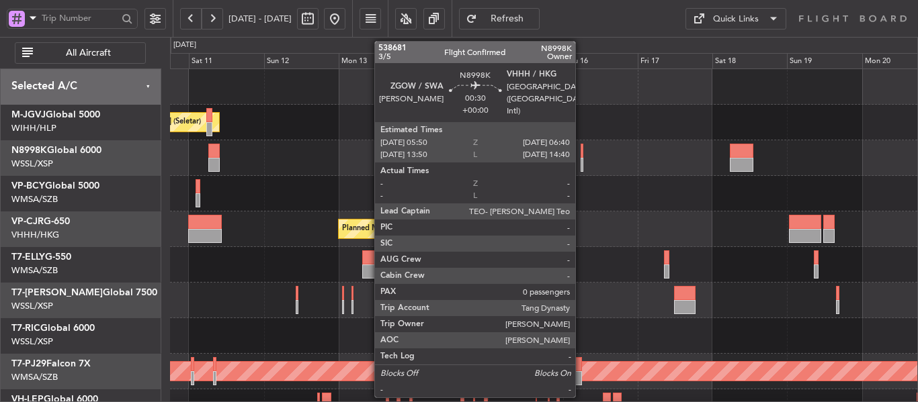
click at [581, 159] on div at bounding box center [582, 165] width 3 height 14
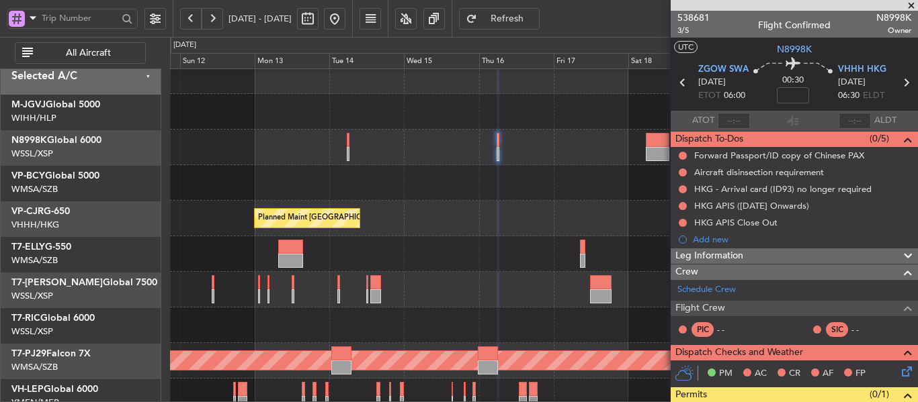
scroll to position [11, 0]
click at [495, 200] on div at bounding box center [543, 183] width 747 height 36
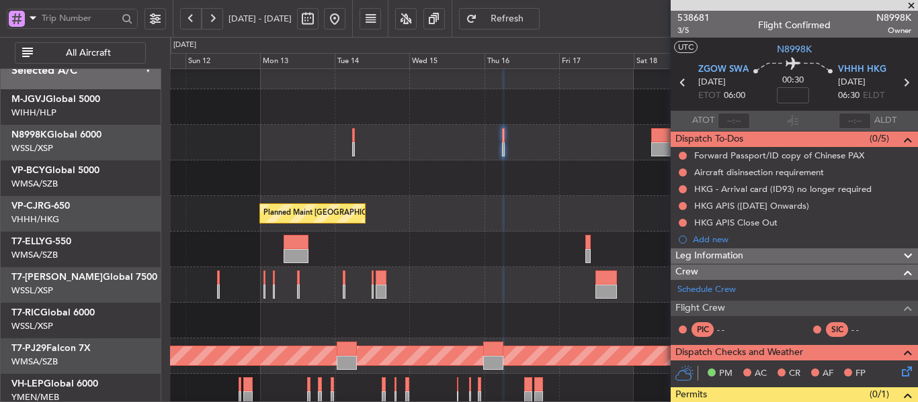
click at [484, 200] on div "Planned Maint [GEOGRAPHIC_DATA] ([GEOGRAPHIC_DATA] Intl)" at bounding box center [543, 214] width 747 height 36
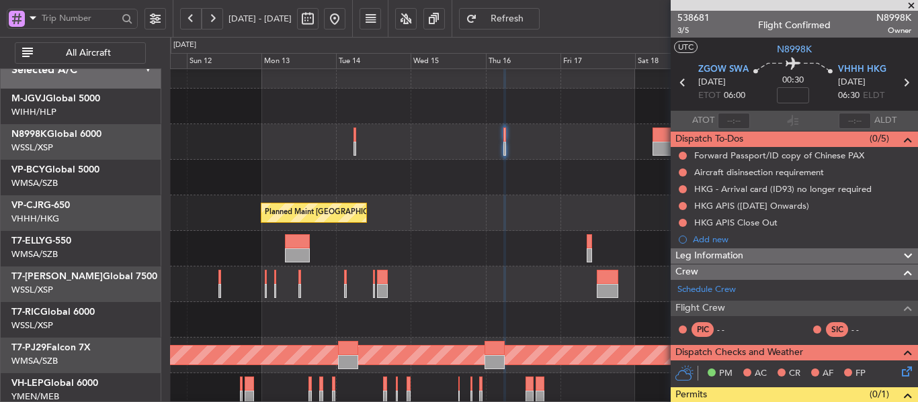
scroll to position [15, 0]
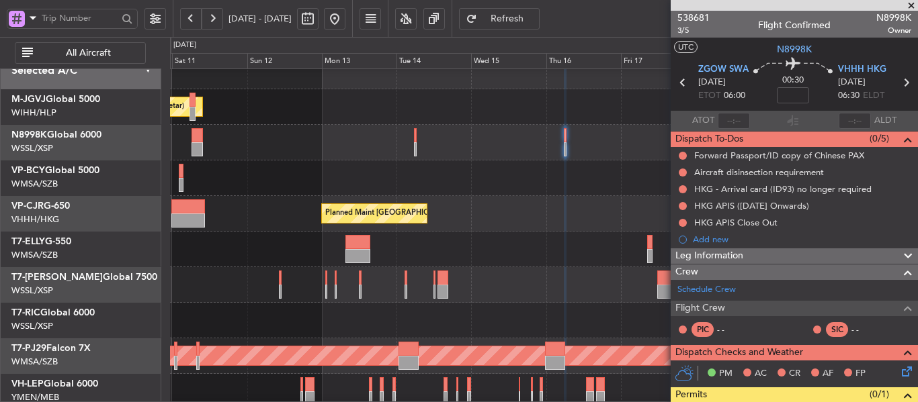
click at [466, 167] on div at bounding box center [543, 179] width 747 height 36
click at [617, 194] on div at bounding box center [543, 179] width 747 height 36
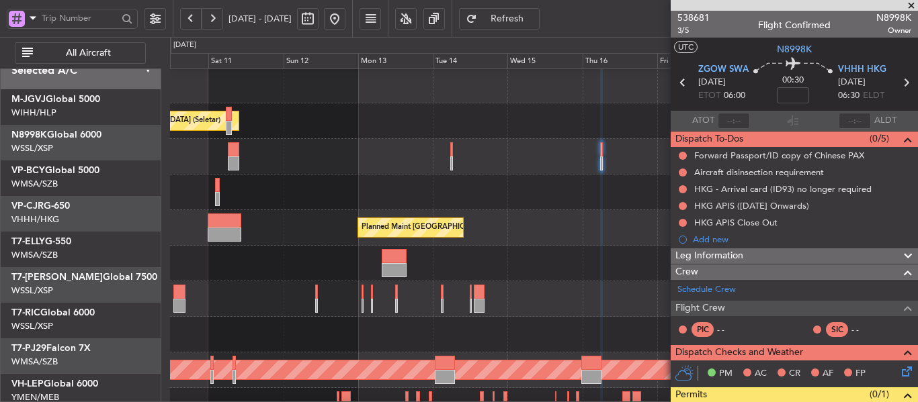
scroll to position [0, 0]
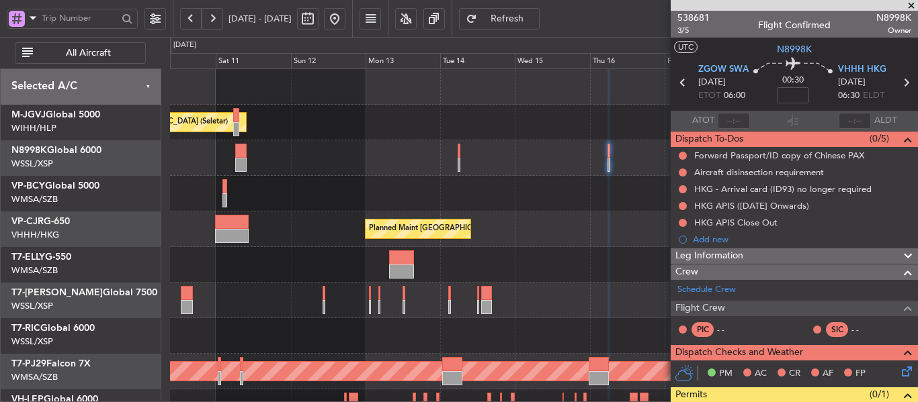
click at [492, 156] on div "Planned Maint [GEOGRAPHIC_DATA] (Seletar)" at bounding box center [543, 158] width 747 height 36
click at [909, 5] on span at bounding box center [910, 6] width 13 height 12
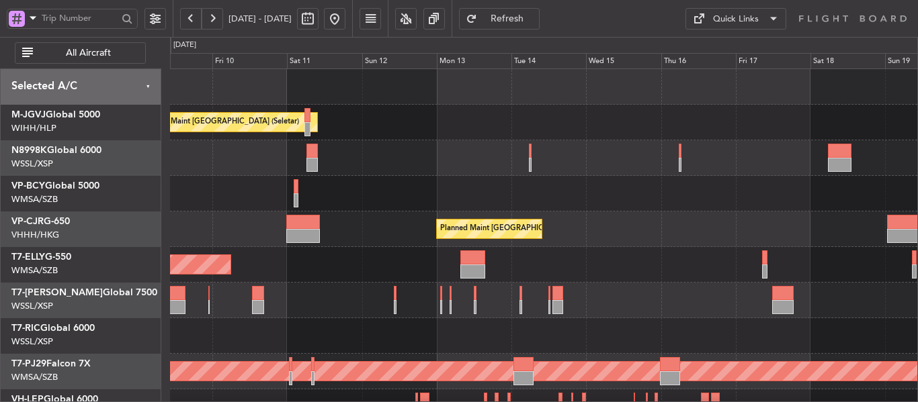
click at [325, 163] on div "Planned Maint [GEOGRAPHIC_DATA] (Seletar)" at bounding box center [543, 158] width 747 height 36
click at [338, 163] on div "Planned Maint [GEOGRAPHIC_DATA] (Seletar)" at bounding box center [543, 158] width 747 height 36
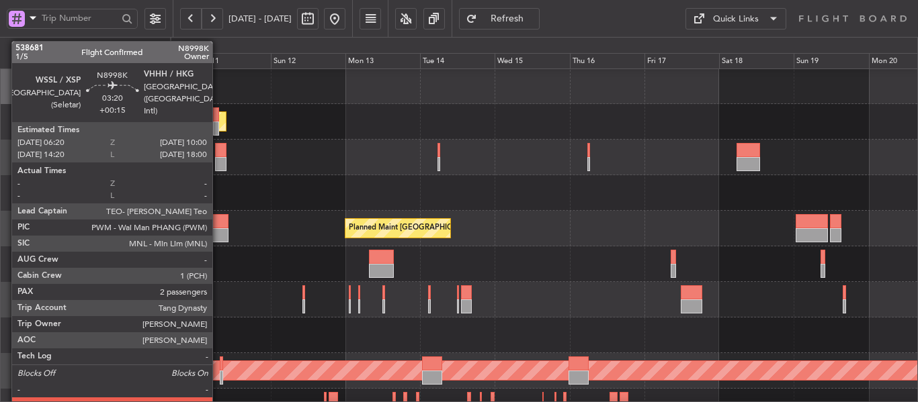
click at [218, 157] on div at bounding box center [220, 150] width 11 height 14
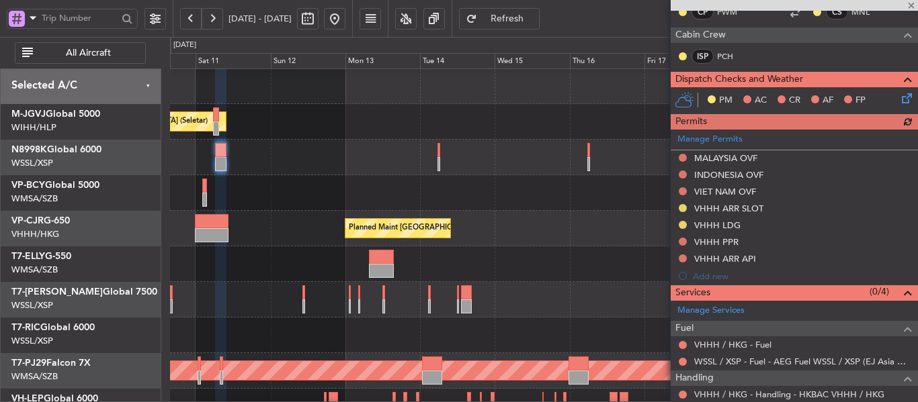
scroll to position [336, 0]
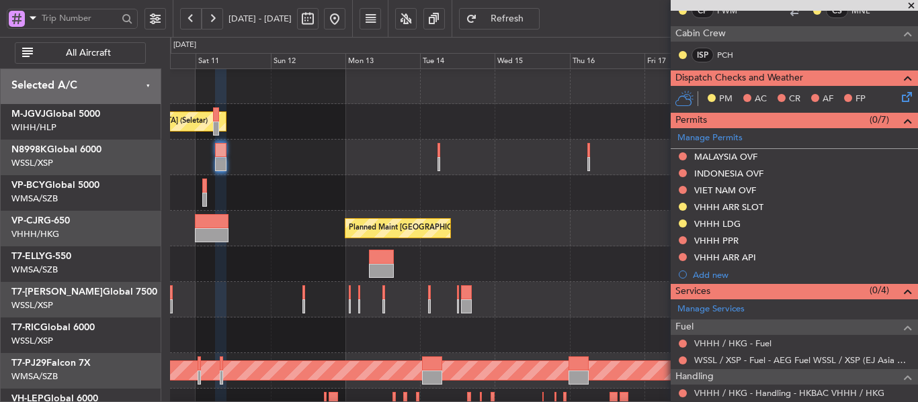
click at [911, 5] on span at bounding box center [910, 6] width 13 height 12
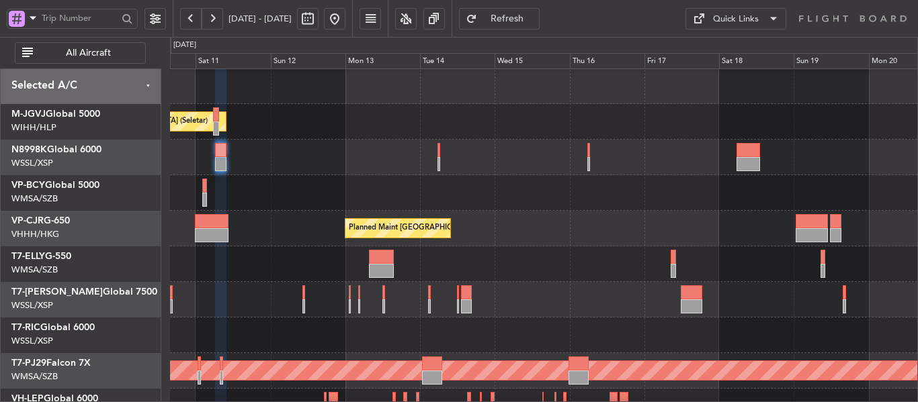
type input "0"
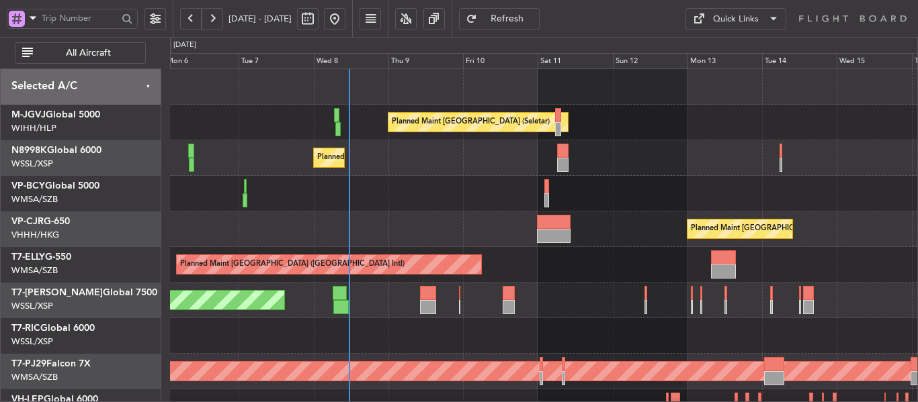
click at [677, 240] on div "Planned Maint [GEOGRAPHIC_DATA] ([GEOGRAPHIC_DATA] Intl)" at bounding box center [543, 230] width 747 height 36
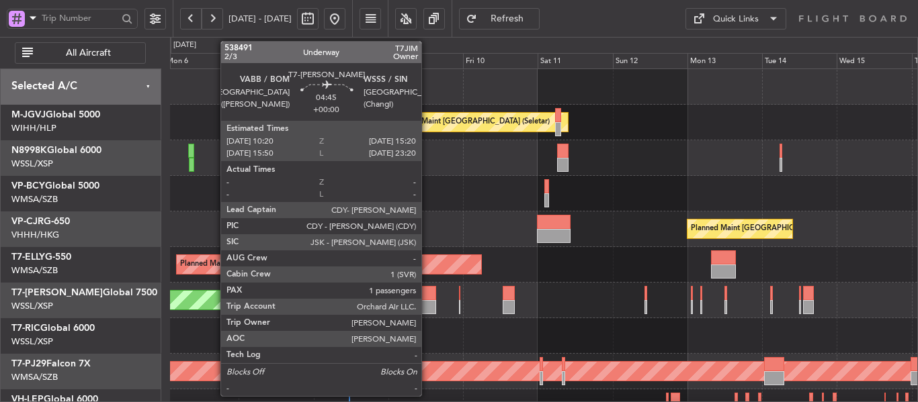
click at [427, 309] on div at bounding box center [428, 307] width 16 height 14
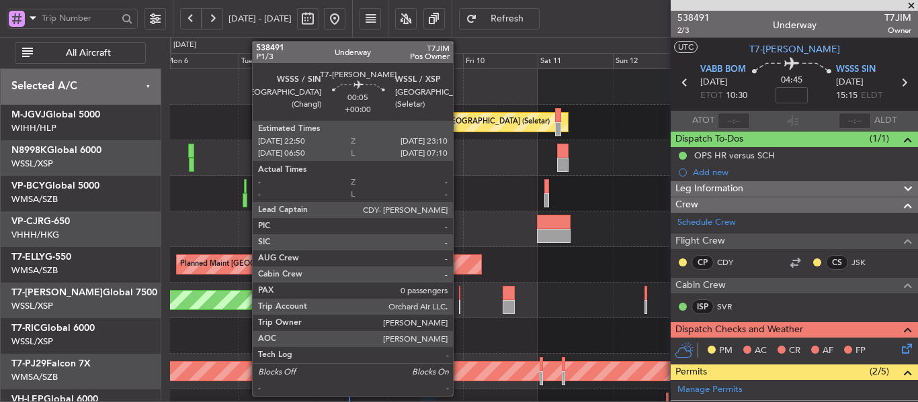
click at [459, 307] on div at bounding box center [459, 307] width 1 height 14
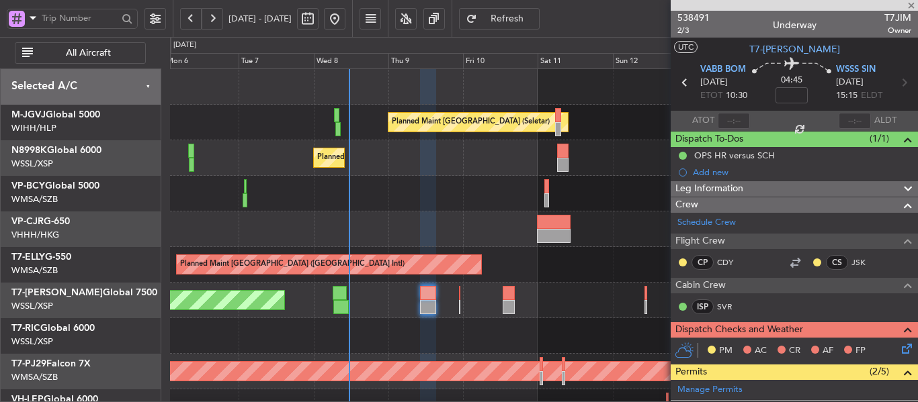
type input "0"
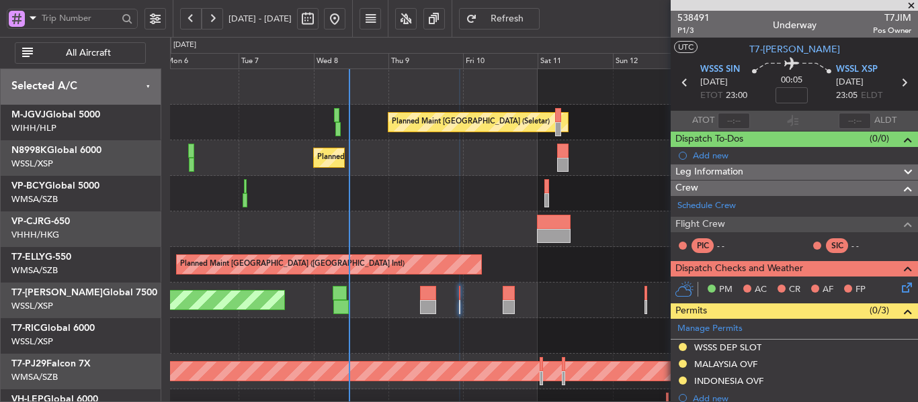
scroll to position [67, 0]
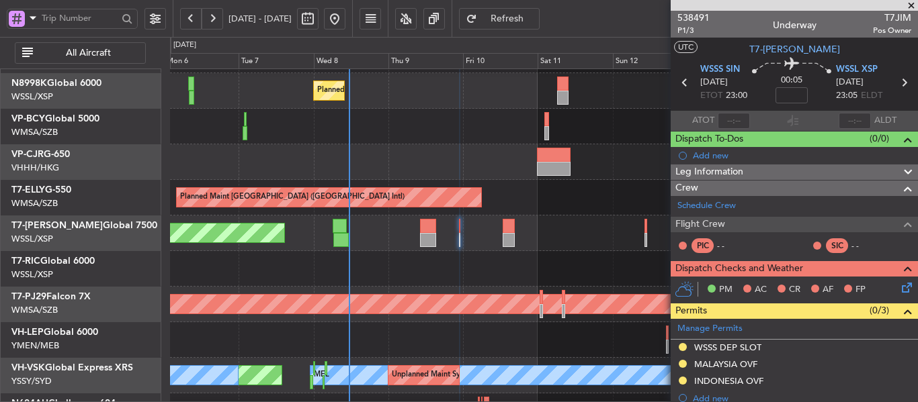
click at [540, 242] on div "Planned Maint [GEOGRAPHIC_DATA] (Seletar)" at bounding box center [543, 234] width 747 height 36
click at [912, 3] on span at bounding box center [910, 6] width 13 height 12
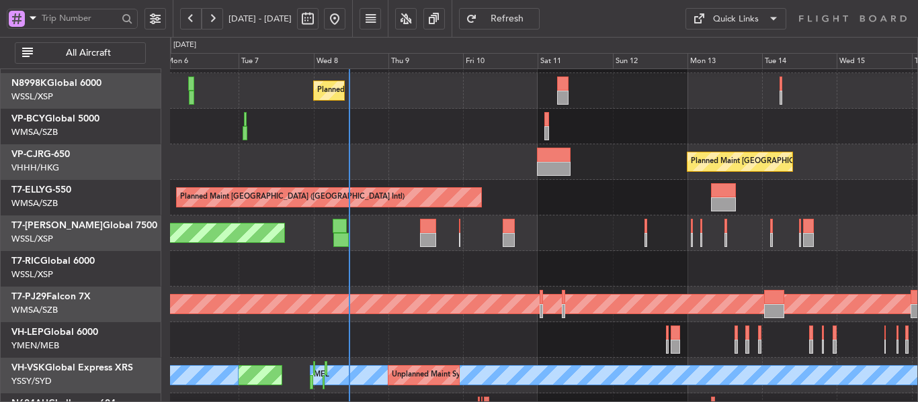
click at [618, 220] on div "Planned Maint [GEOGRAPHIC_DATA] (Seletar)" at bounding box center [543, 234] width 747 height 36
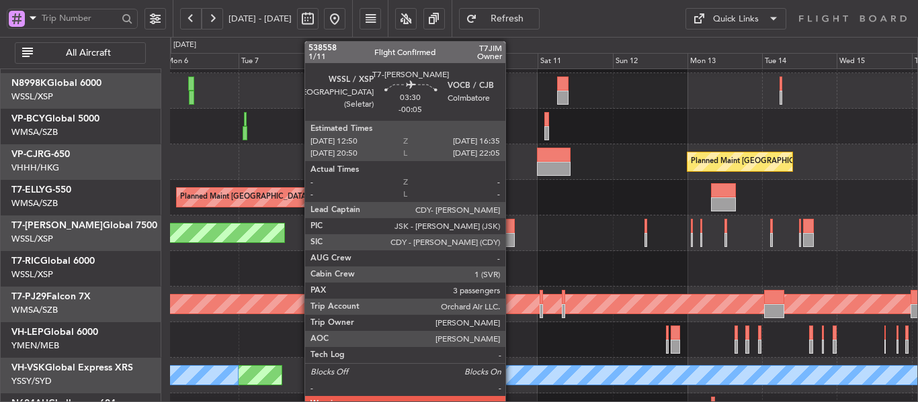
click at [511, 239] on div at bounding box center [509, 240] width 12 height 14
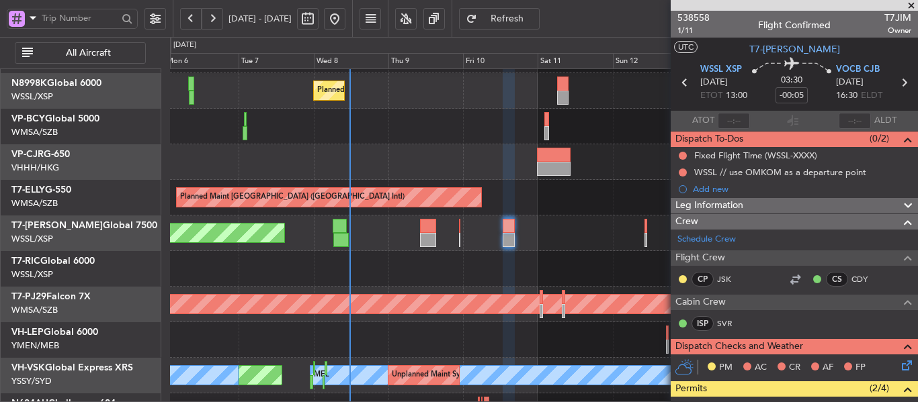
scroll to position [0, 0]
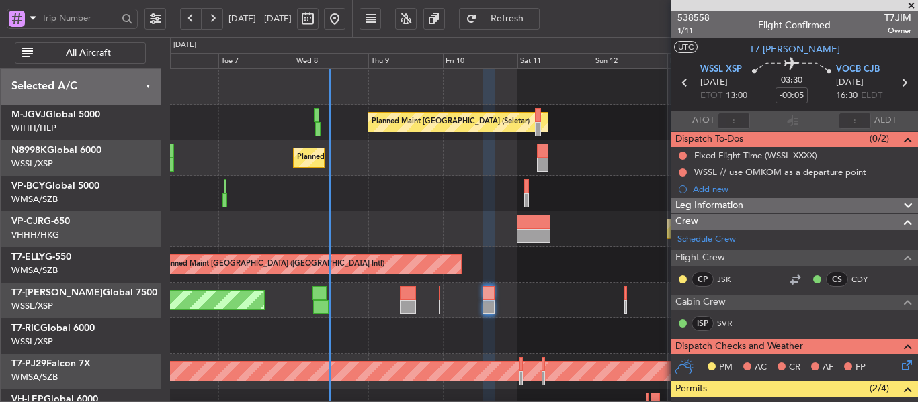
click at [457, 302] on div "Planned Maint [GEOGRAPHIC_DATA] (Seletar) Planned Maint [GEOGRAPHIC_DATA] (Sele…" at bounding box center [543, 300] width 747 height 463
click at [913, 6] on span at bounding box center [910, 6] width 13 height 12
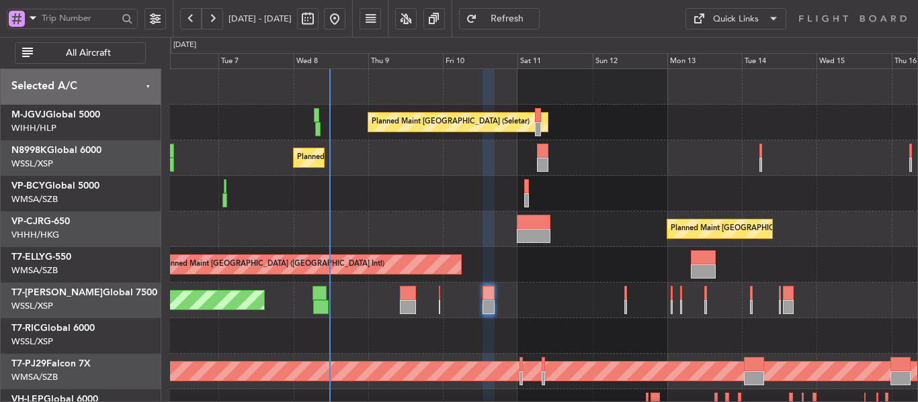
type input "0"
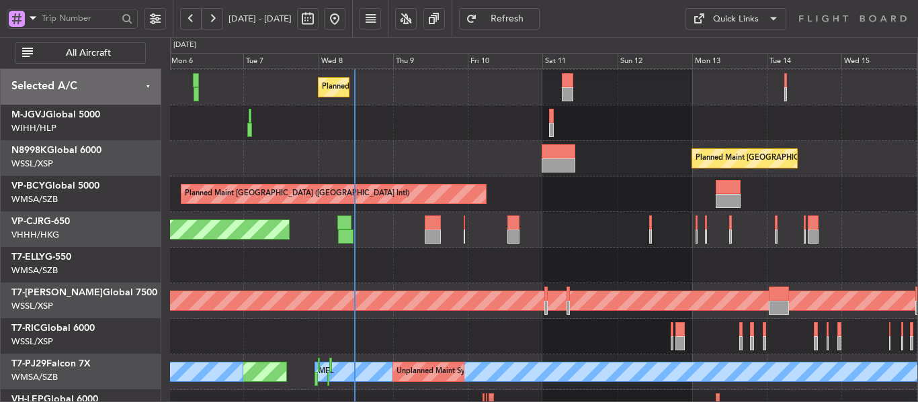
scroll to position [91, 0]
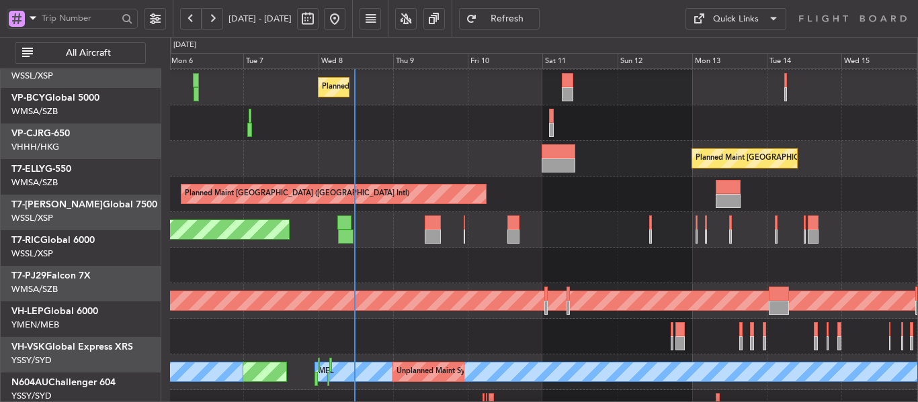
click at [513, 177] on div "Planned Maint [GEOGRAPHIC_DATA] ([GEOGRAPHIC_DATA] Intl)" at bounding box center [543, 195] width 747 height 36
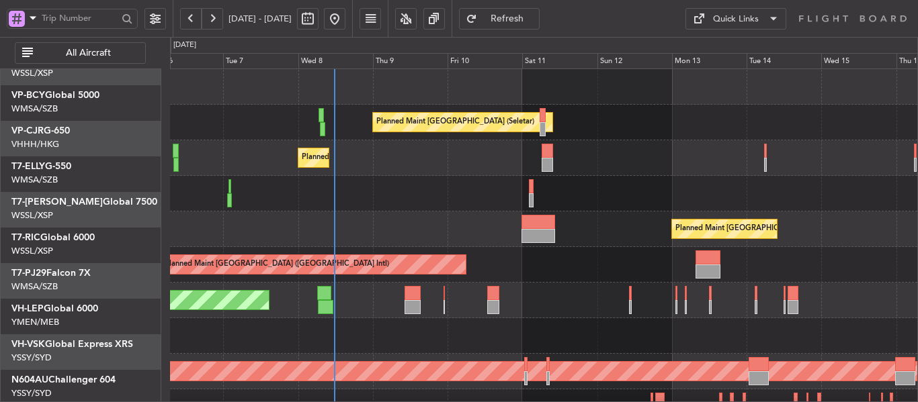
scroll to position [0, 0]
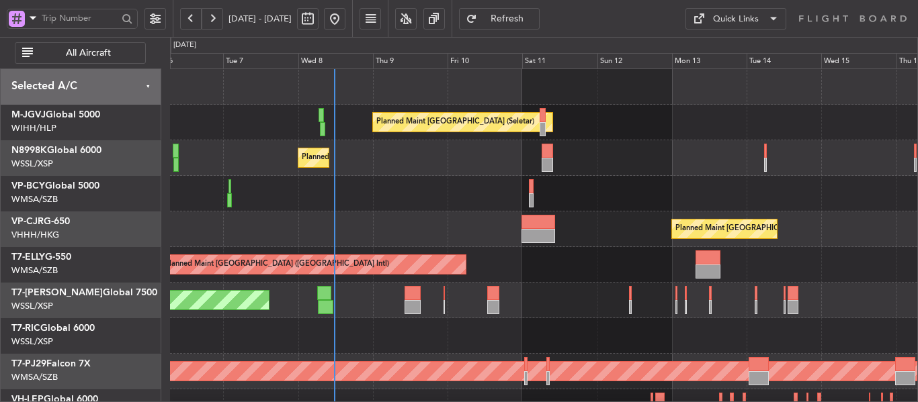
click at [471, 226] on div "Planned Maint [GEOGRAPHIC_DATA] (Seletar) Planned Maint [GEOGRAPHIC_DATA] (Sele…" at bounding box center [543, 300] width 747 height 463
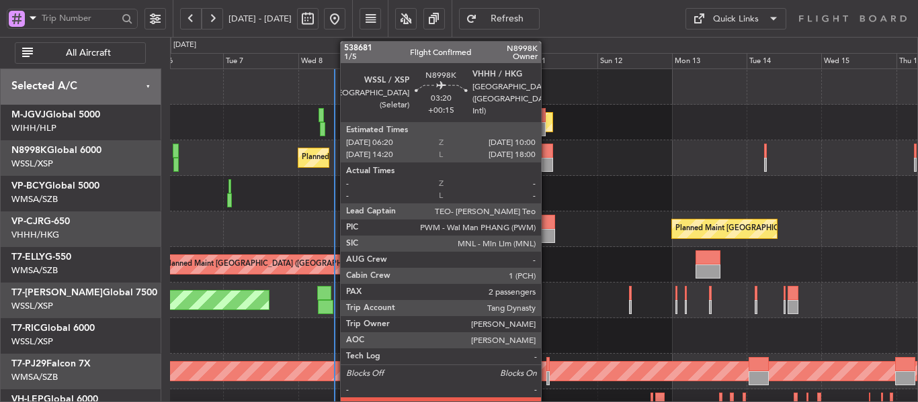
click at [547, 155] on div at bounding box center [547, 151] width 11 height 14
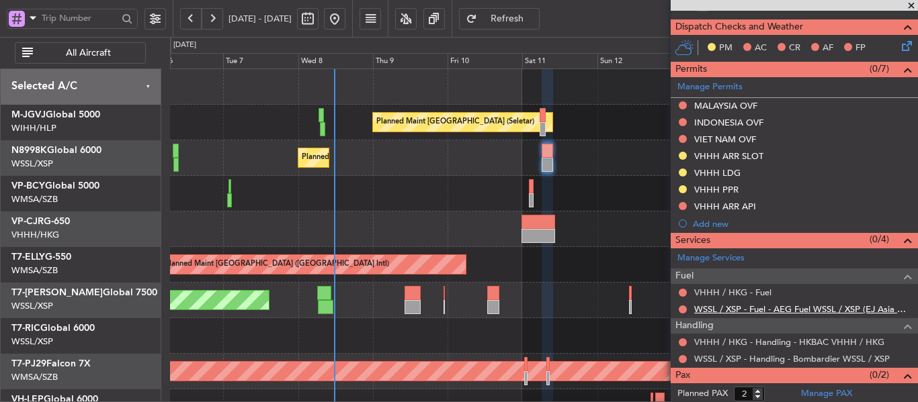
scroll to position [407, 0]
